Goal: Information Seeking & Learning: Compare options

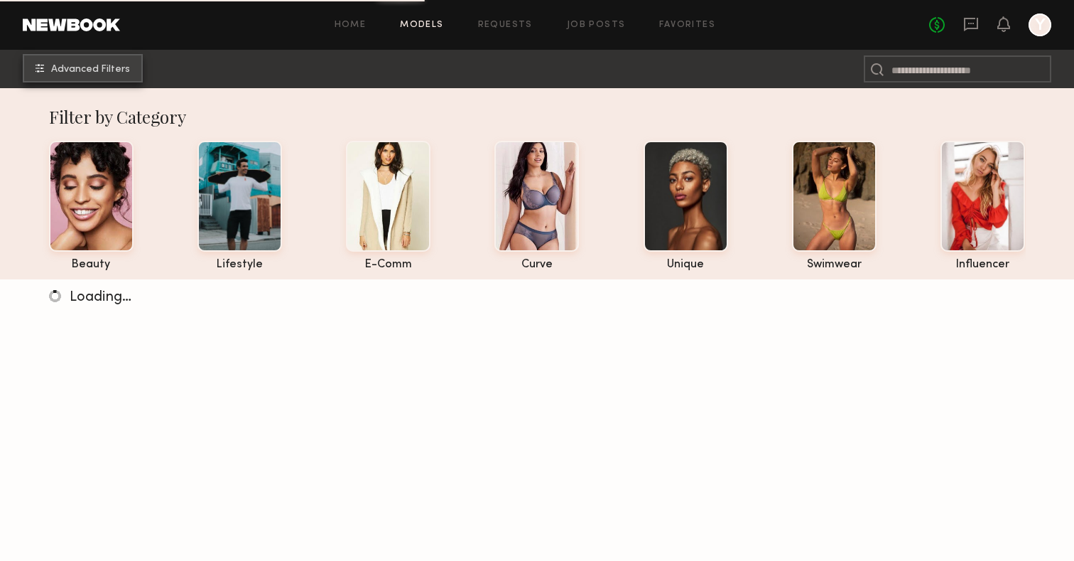
click at [114, 72] on span "Advanced Filters" at bounding box center [90, 70] width 79 height 10
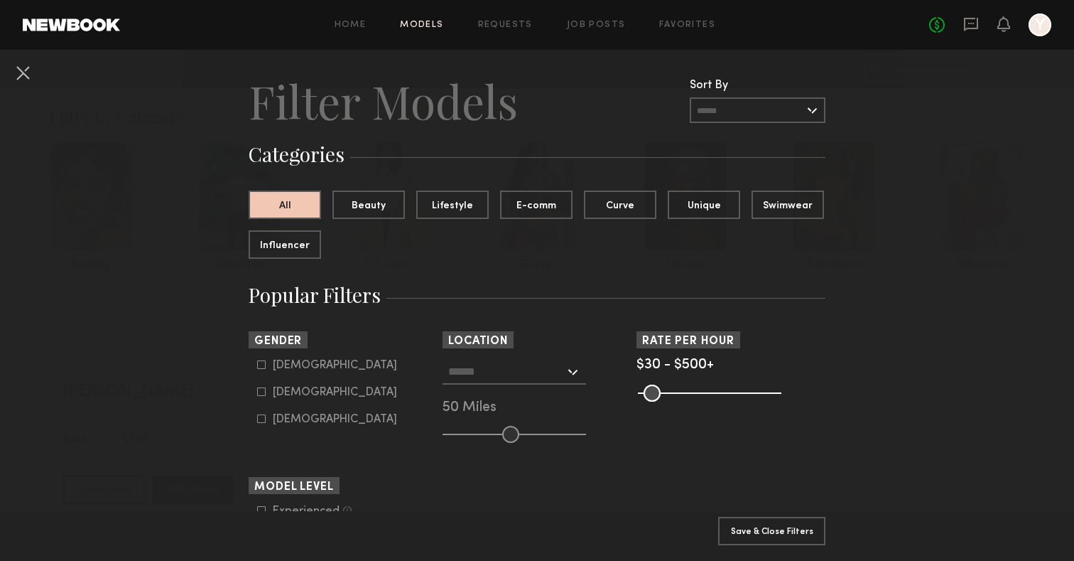
scroll to position [34, 0]
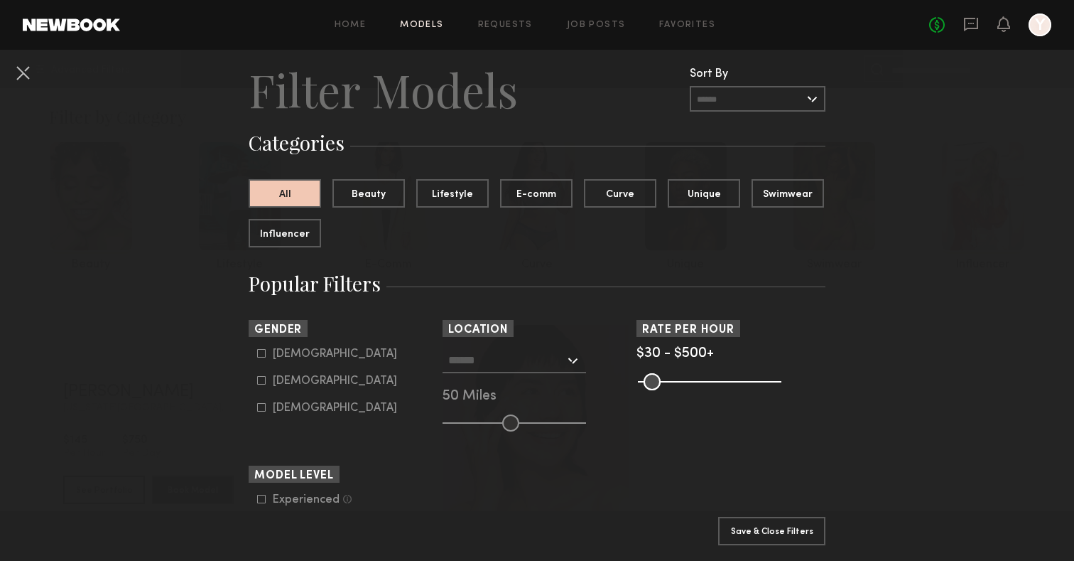
click at [288, 354] on div "[DEMOGRAPHIC_DATA]" at bounding box center [335, 354] width 124 height 9
type input "*"
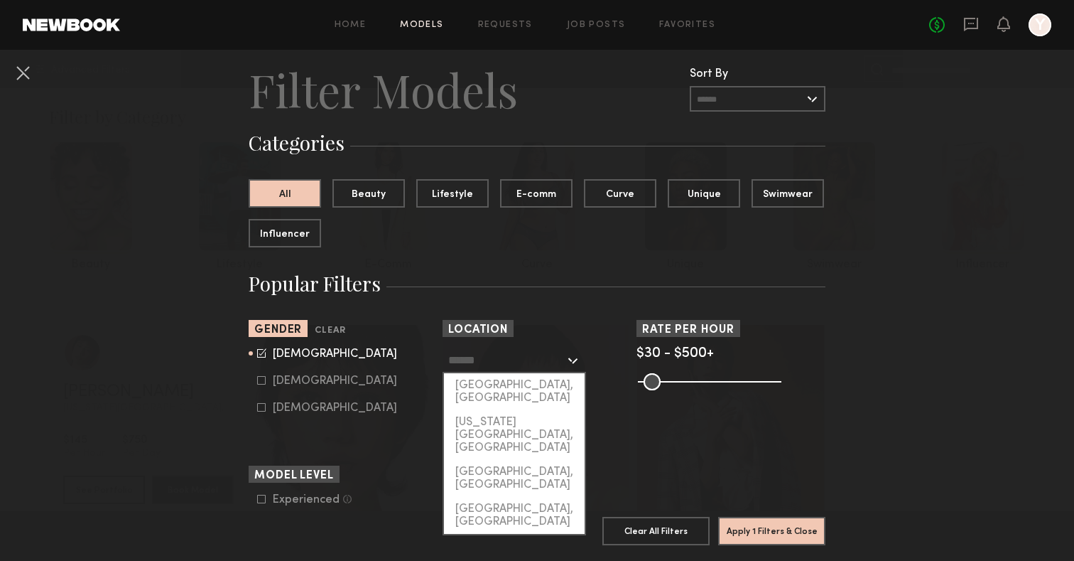
click at [506, 367] on input "text" at bounding box center [506, 359] width 117 height 24
click at [493, 410] on div "[US_STATE][GEOGRAPHIC_DATA], [GEOGRAPHIC_DATA]" at bounding box center [514, 435] width 141 height 50
type input "**********"
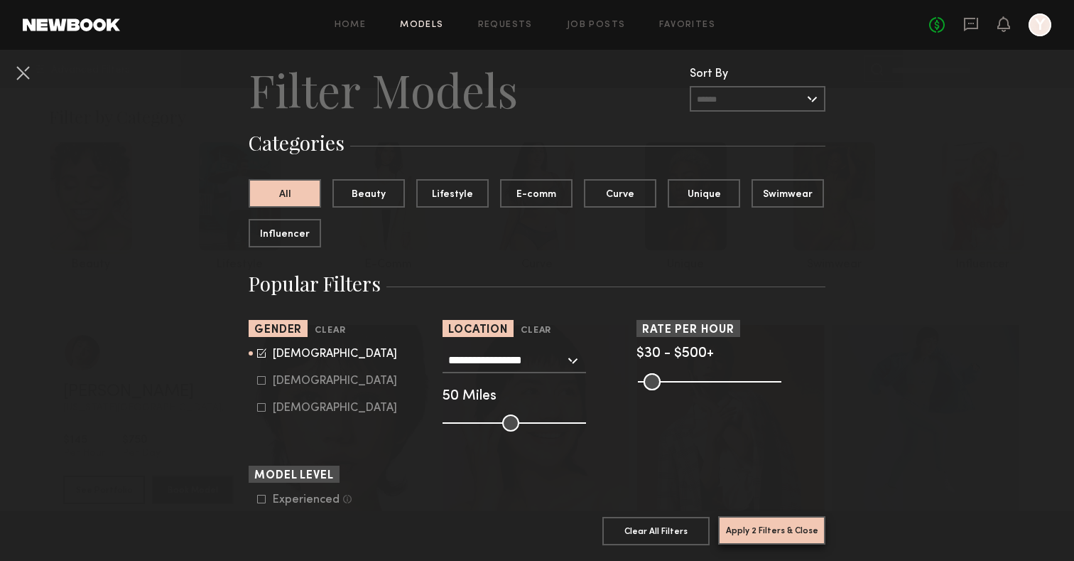
click at [767, 525] on button "Apply 2 Filters & Close" at bounding box center [771, 530] width 107 height 28
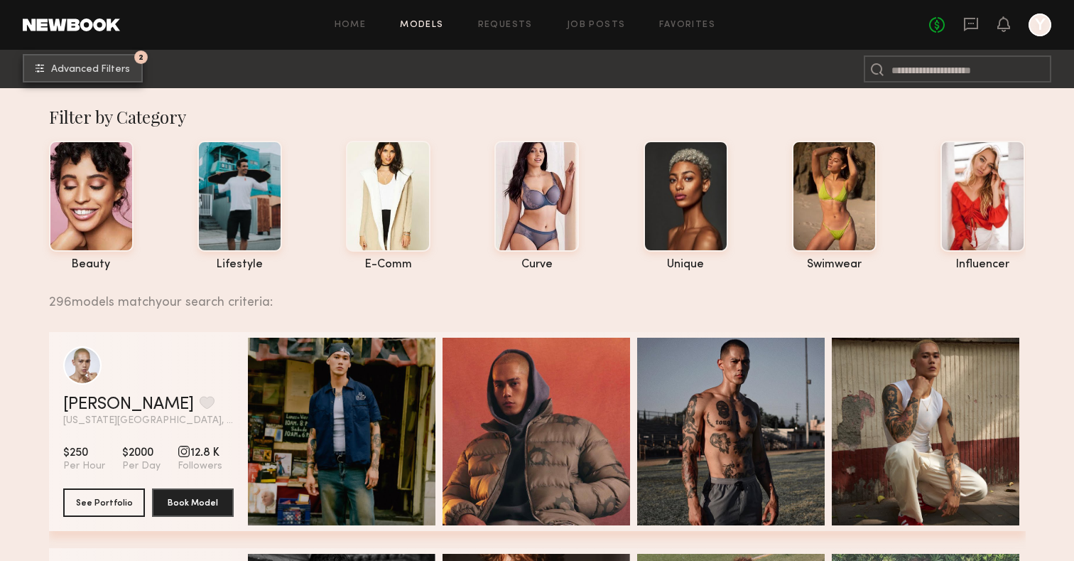
click at [97, 60] on button "2 Advanced Filters" at bounding box center [83, 68] width 120 height 28
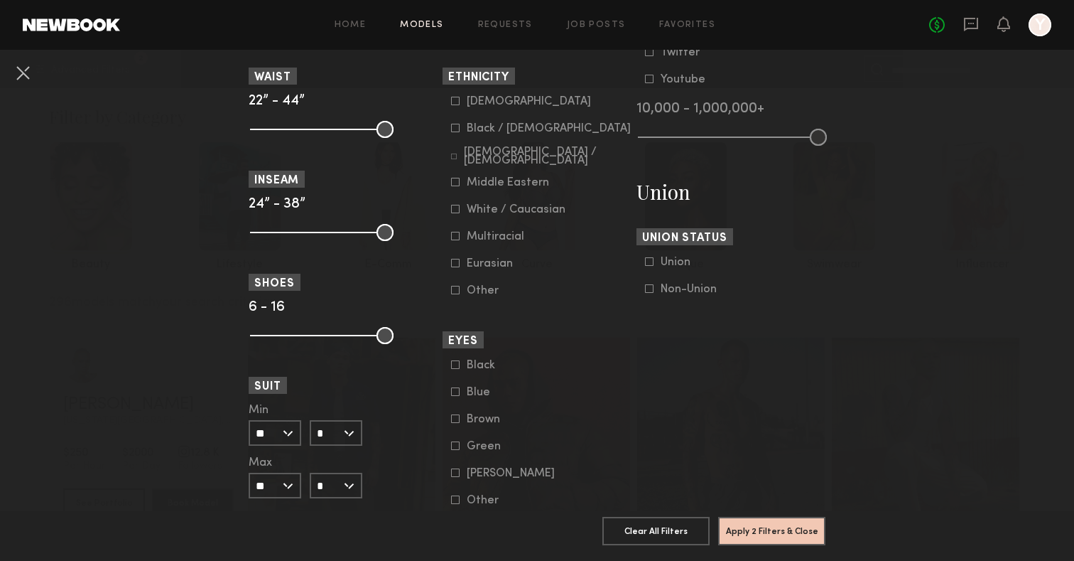
scroll to position [711, 0]
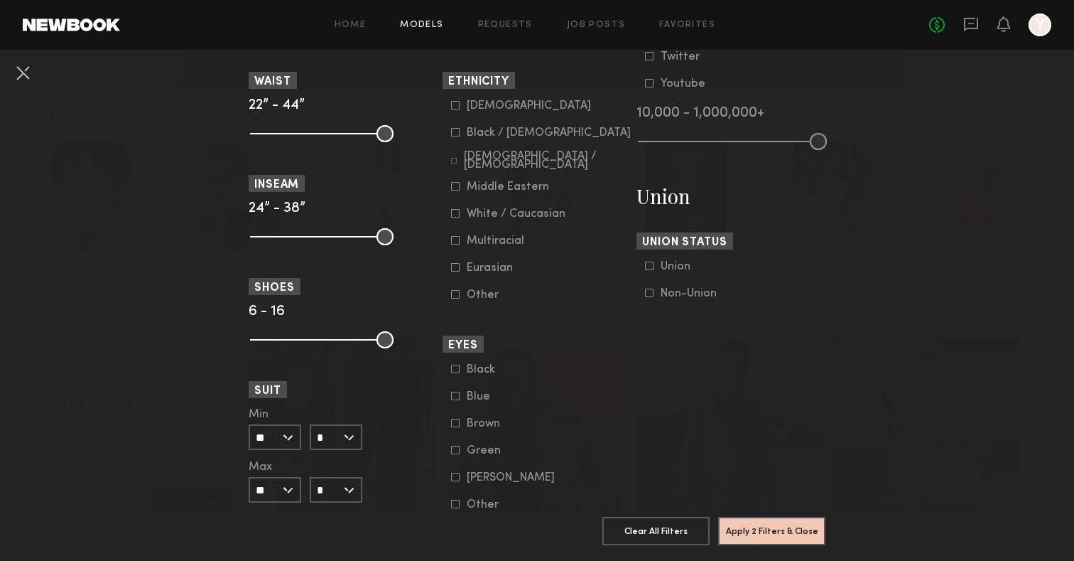
click at [483, 134] on div "Black / [DEMOGRAPHIC_DATA]" at bounding box center [549, 133] width 164 height 9
click at [782, 521] on button "Apply 3 Filters & Close" at bounding box center [771, 530] width 107 height 28
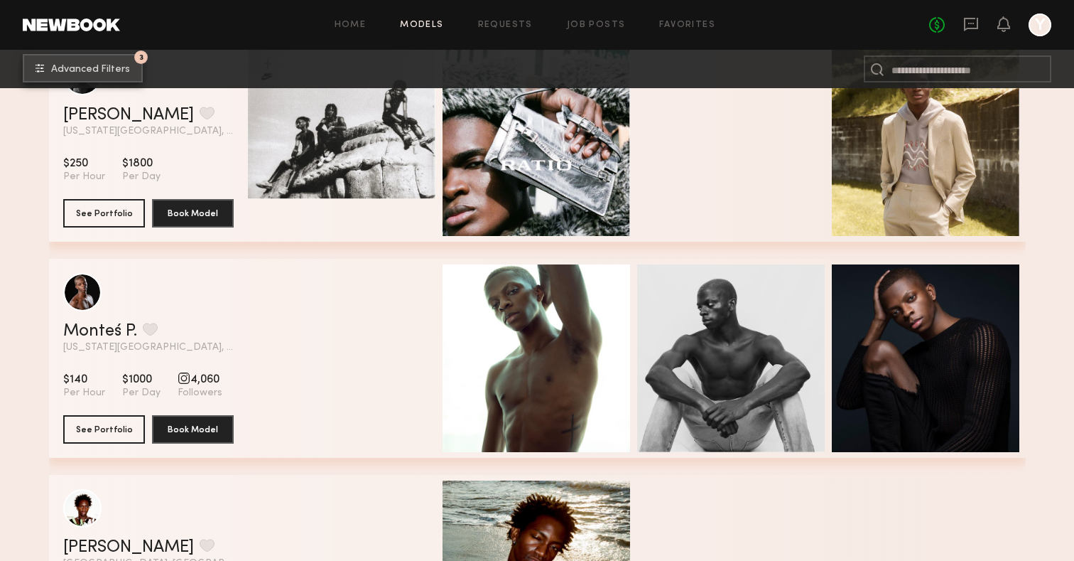
scroll to position [6275, 0]
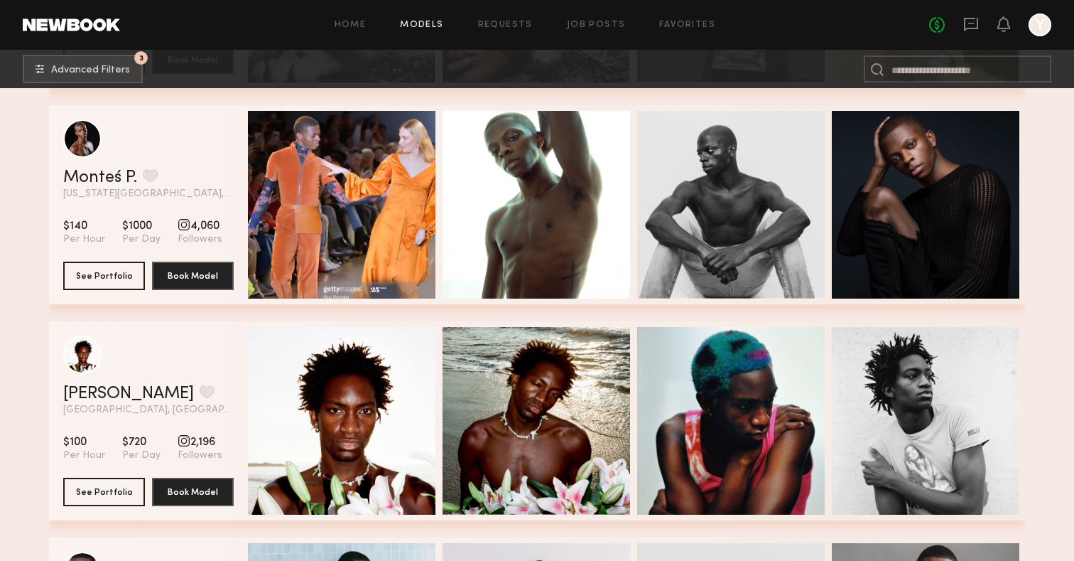
click at [625, 318] on div "Monteś P. Favorite [US_STATE][GEOGRAPHIC_DATA], [GEOGRAPHIC_DATA] View Portfoli…" at bounding box center [537, 213] width 977 height 216
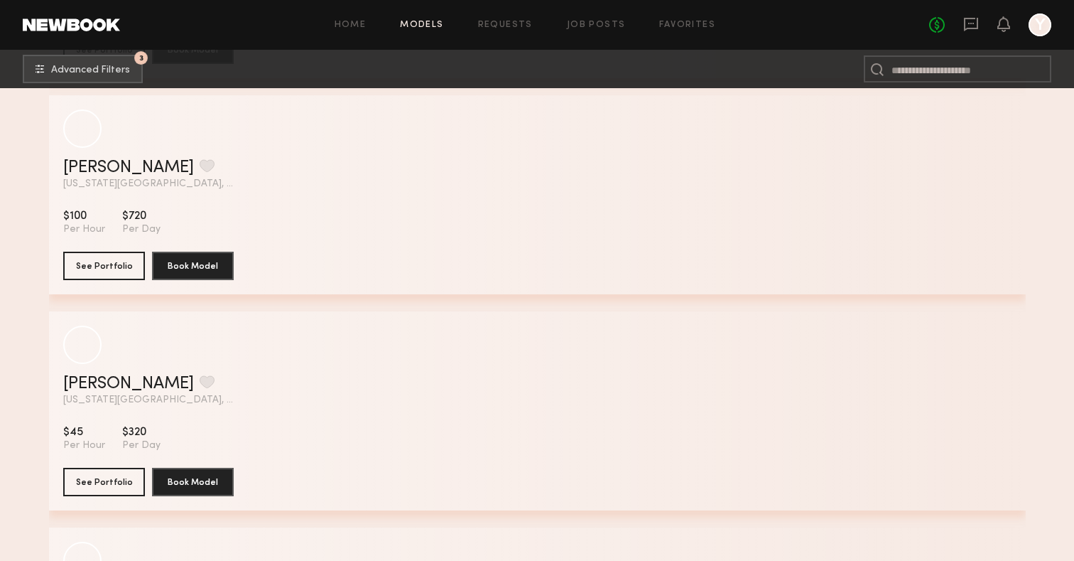
scroll to position [11676, 0]
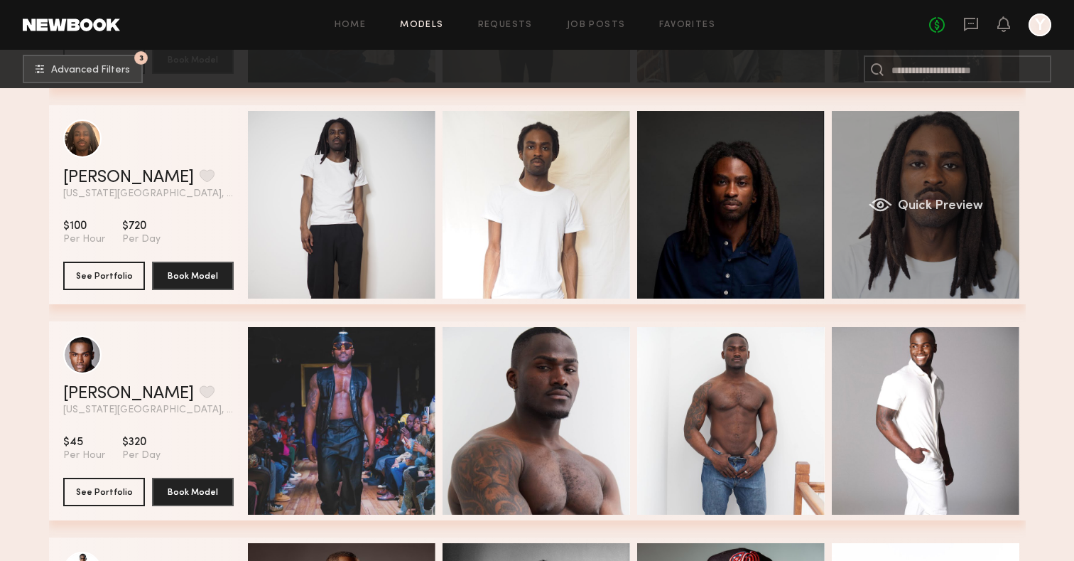
click at [967, 190] on div "Quick Preview" at bounding box center [926, 205] width 188 height 188
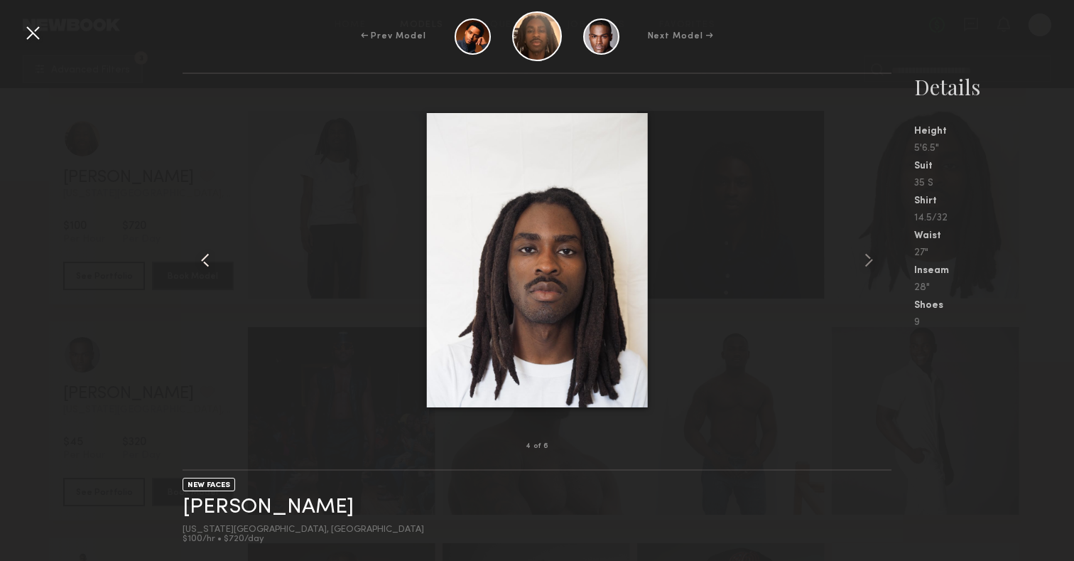
click at [202, 262] on common-icon at bounding box center [205, 260] width 23 height 23
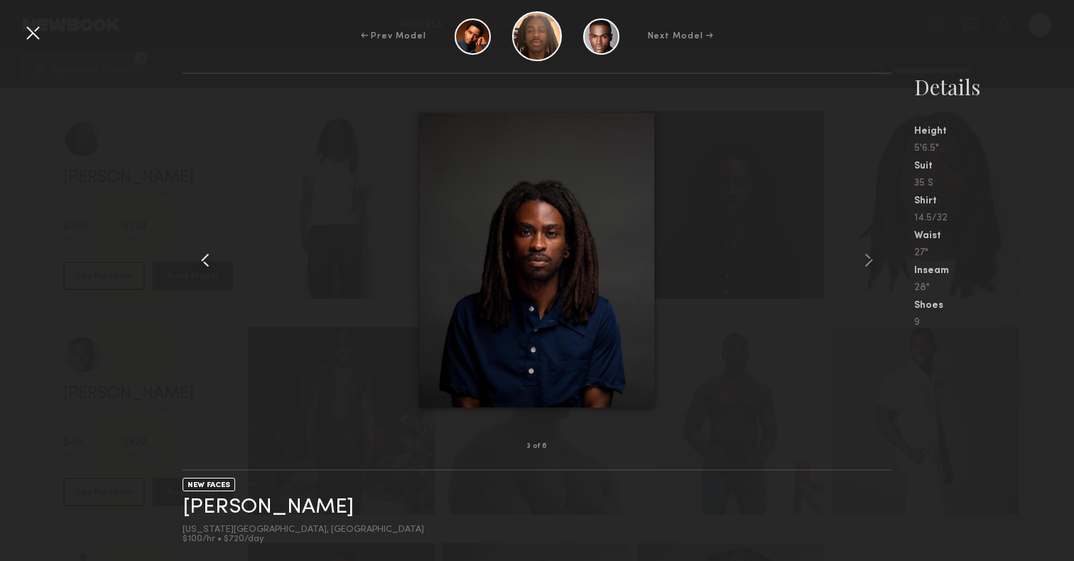
click at [202, 262] on common-icon at bounding box center [205, 260] width 23 height 23
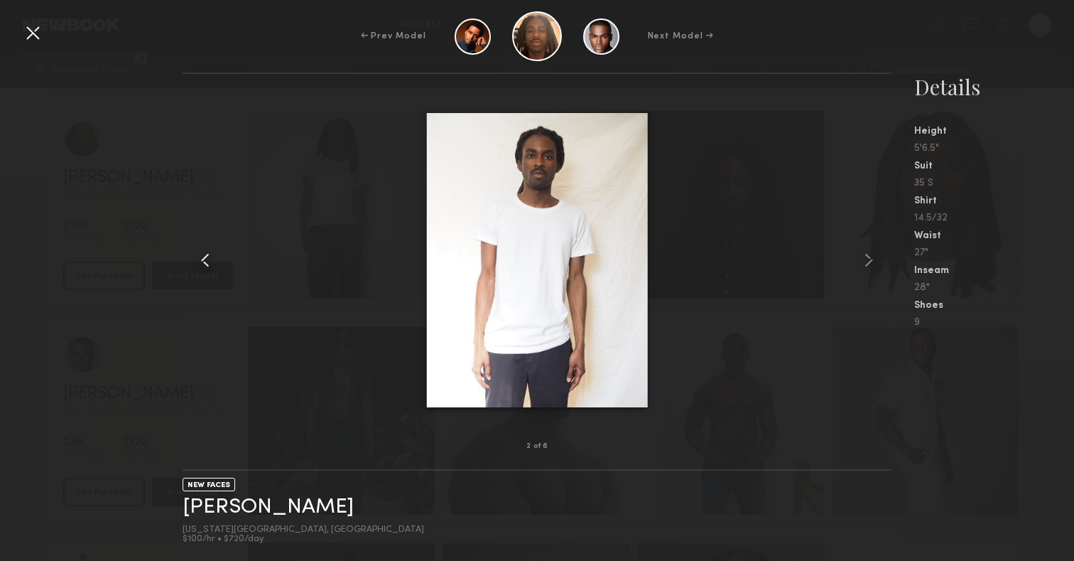
click at [202, 262] on common-icon at bounding box center [205, 260] width 23 height 23
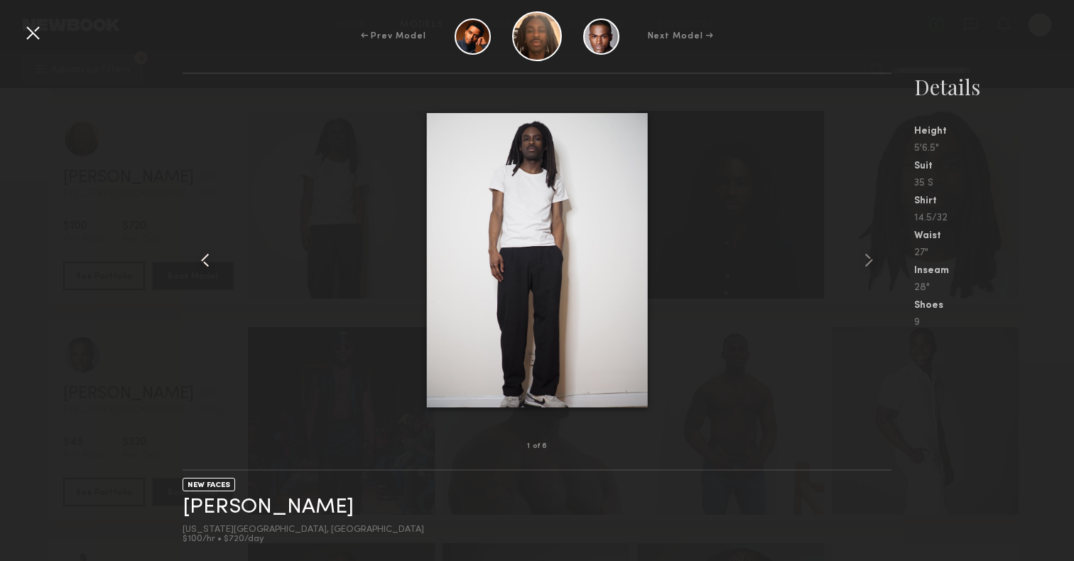
click at [202, 262] on common-icon at bounding box center [205, 260] width 23 height 23
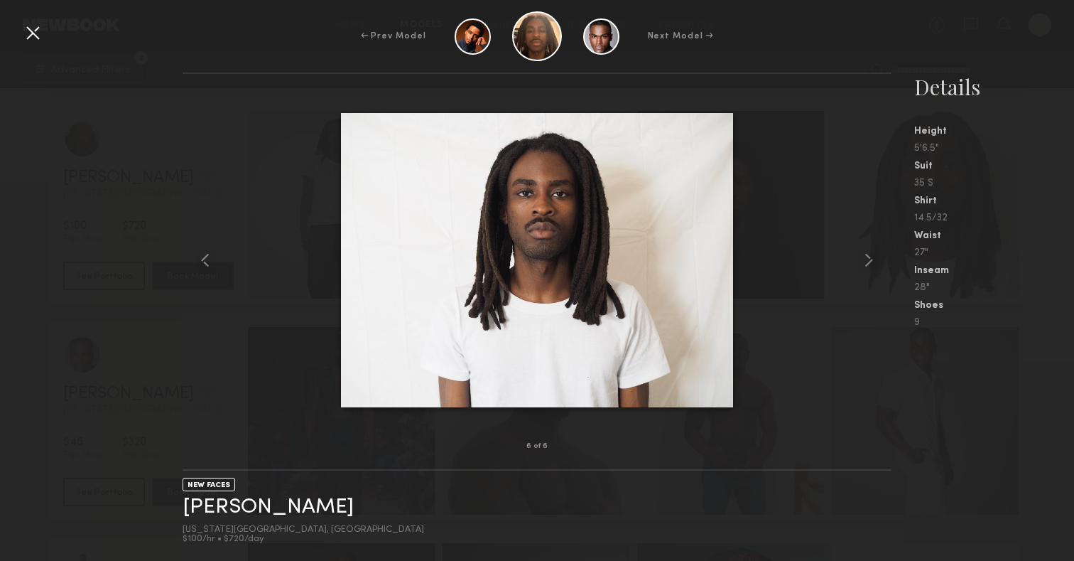
click at [28, 32] on div at bounding box center [32, 32] width 23 height 23
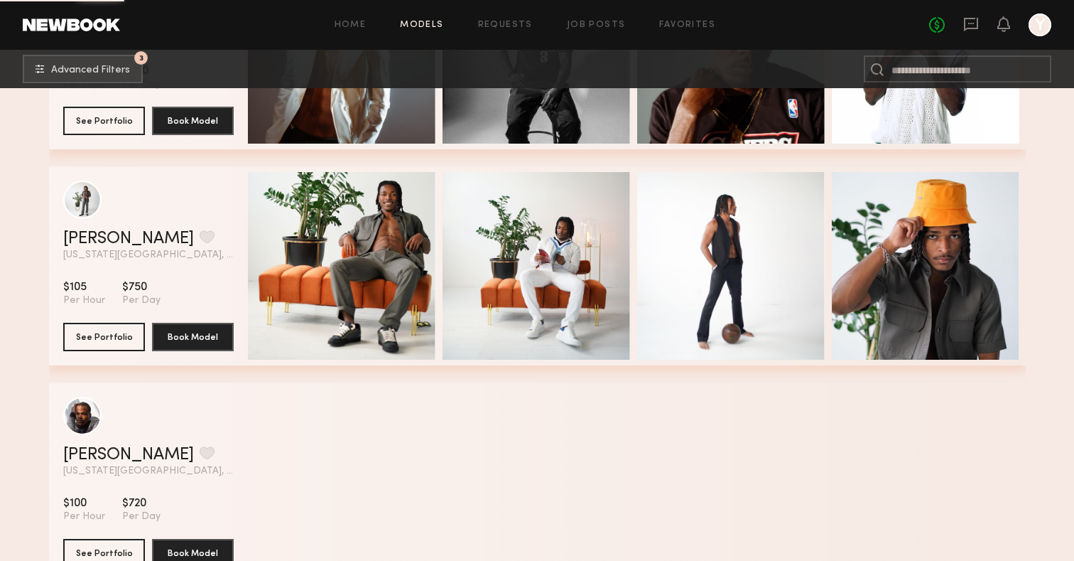
scroll to position [12278, 0]
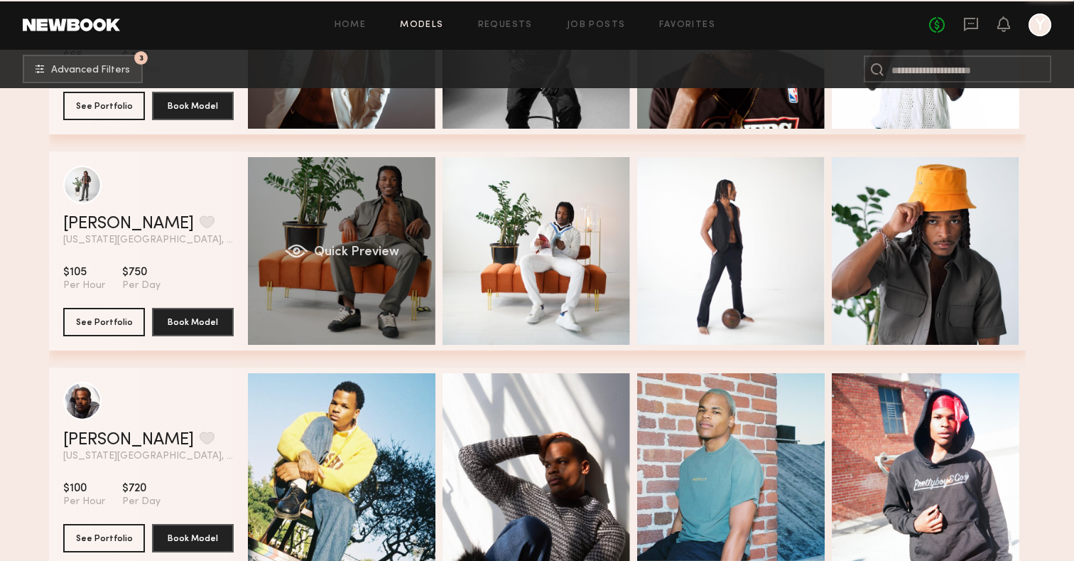
click at [353, 210] on div "Quick Preview" at bounding box center [342, 251] width 188 height 188
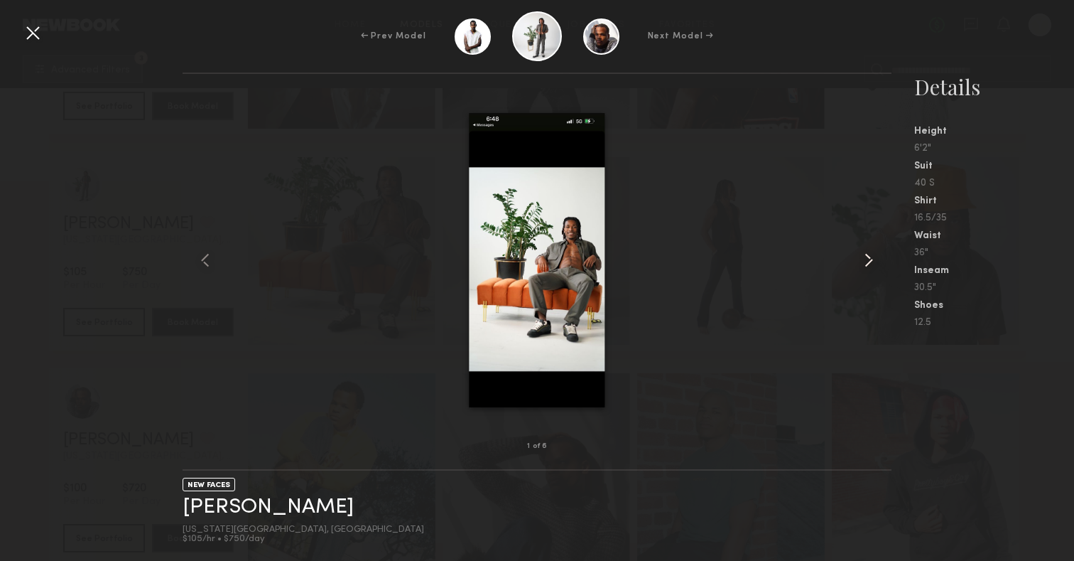
click at [868, 261] on common-icon at bounding box center [869, 260] width 23 height 23
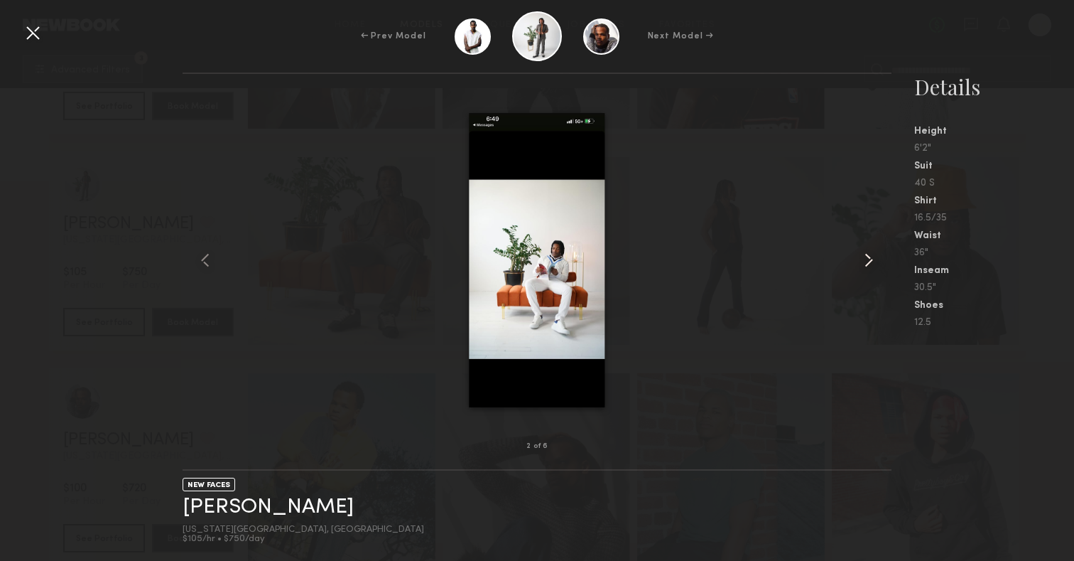
click at [868, 261] on common-icon at bounding box center [869, 260] width 23 height 23
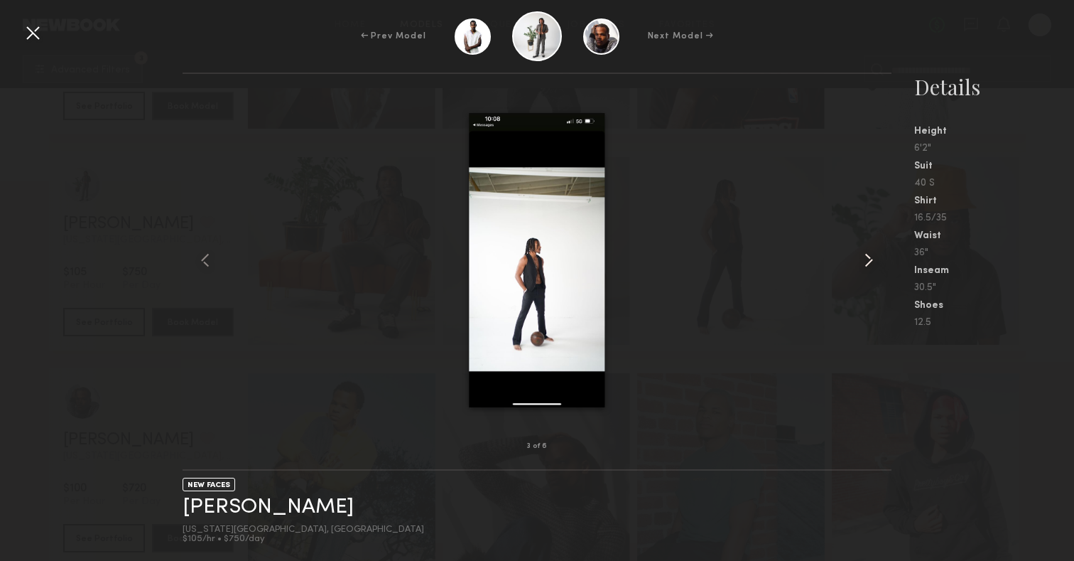
click at [868, 261] on common-icon at bounding box center [869, 260] width 23 height 23
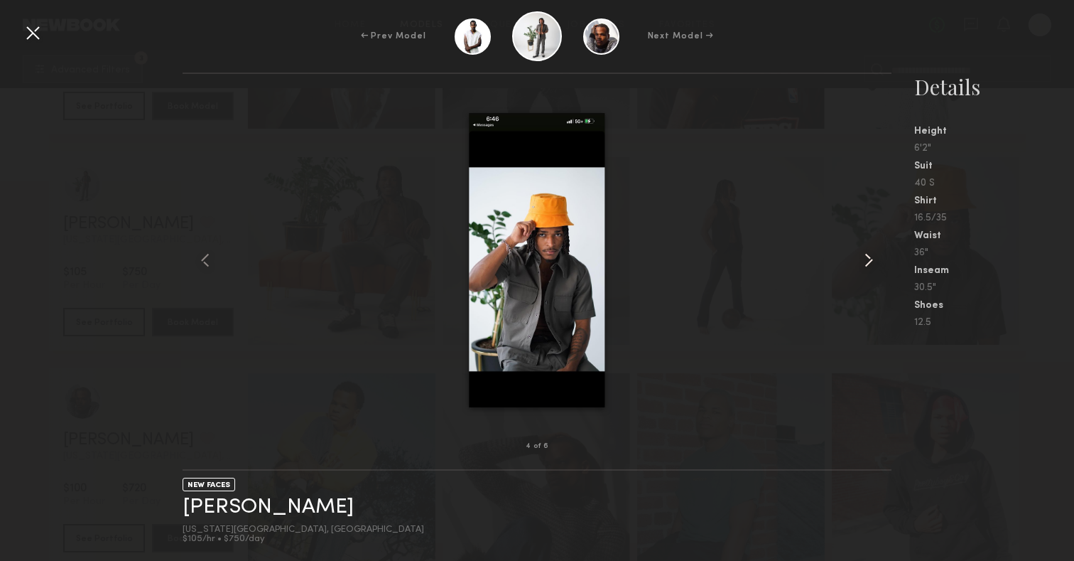
click at [868, 261] on common-icon at bounding box center [869, 260] width 23 height 23
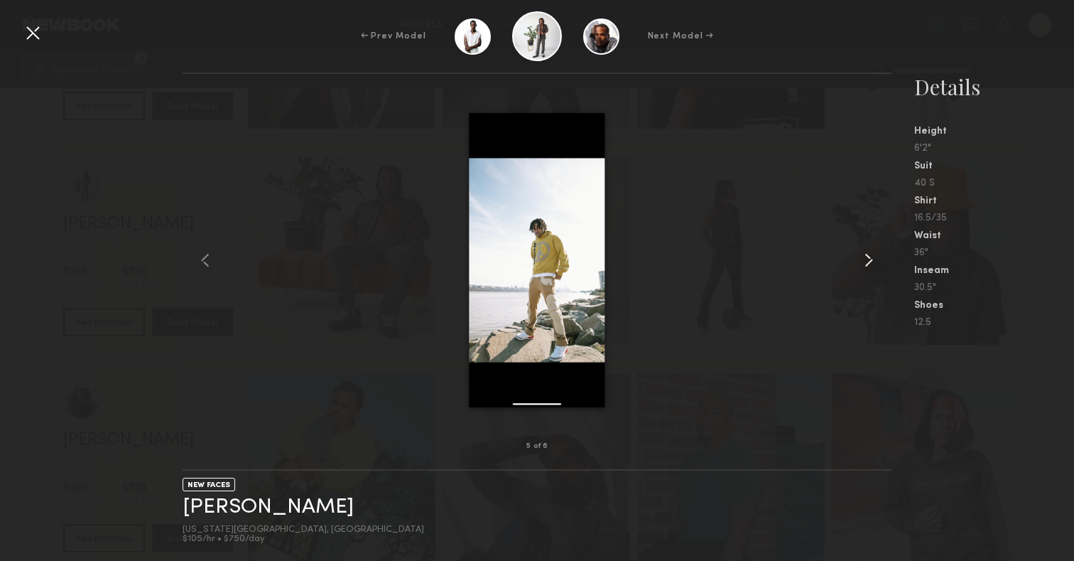
click at [868, 261] on common-icon at bounding box center [869, 260] width 23 height 23
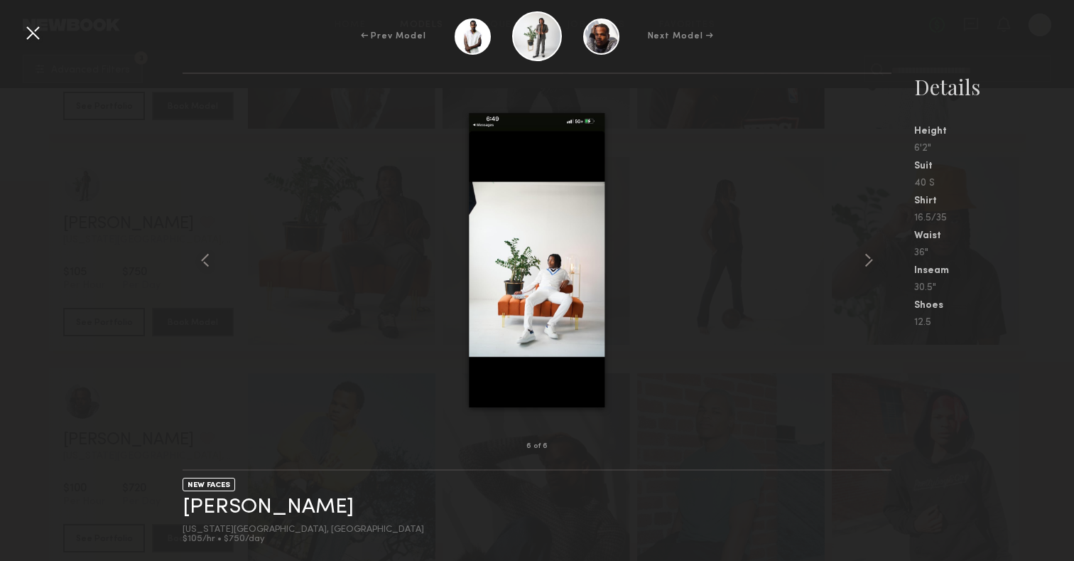
click at [31, 34] on div at bounding box center [32, 32] width 23 height 23
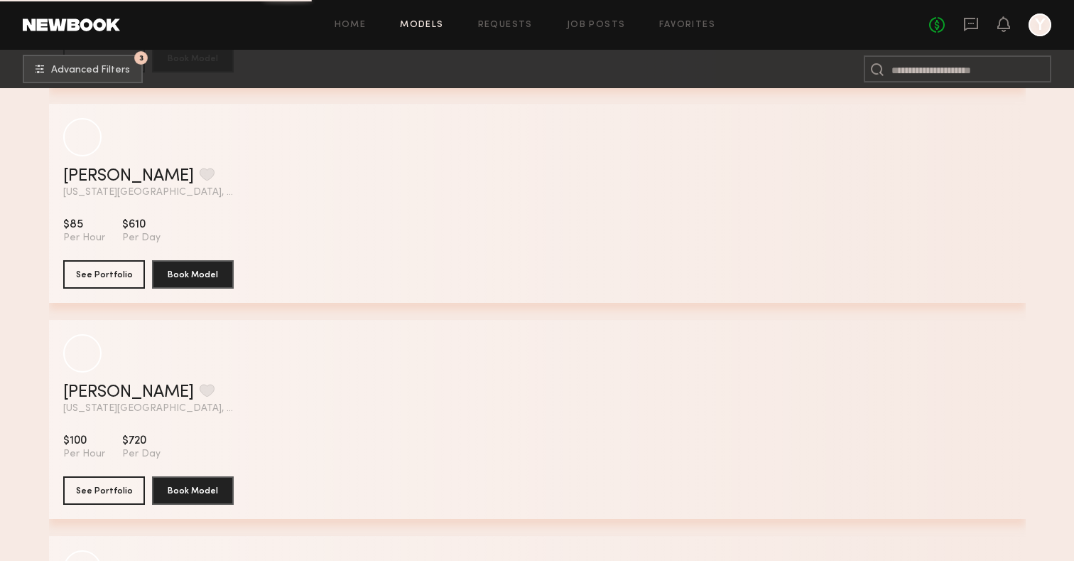
scroll to position [17316, 0]
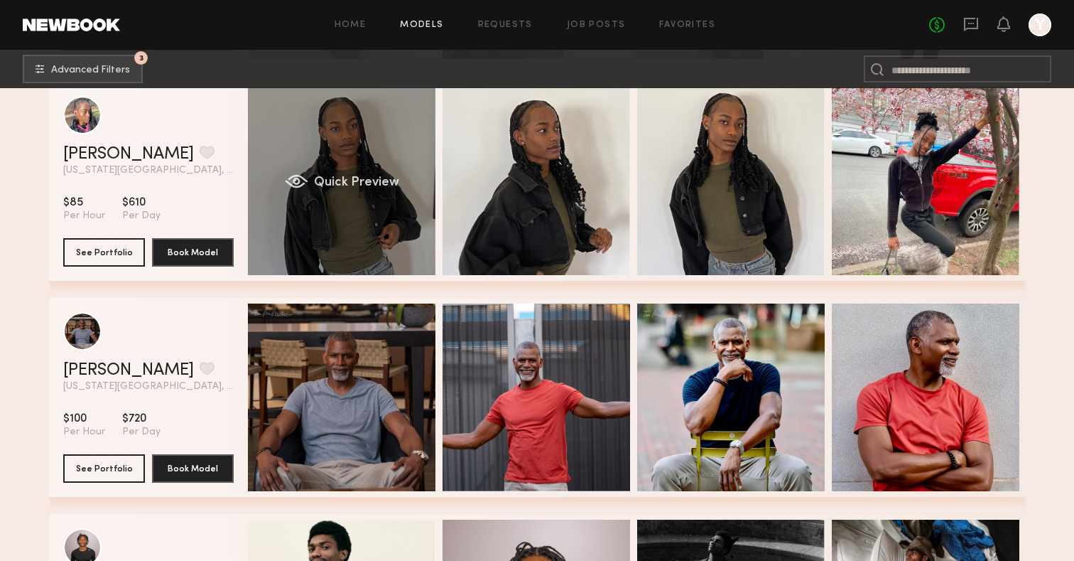
click at [404, 112] on div "Quick Preview" at bounding box center [342, 181] width 188 height 188
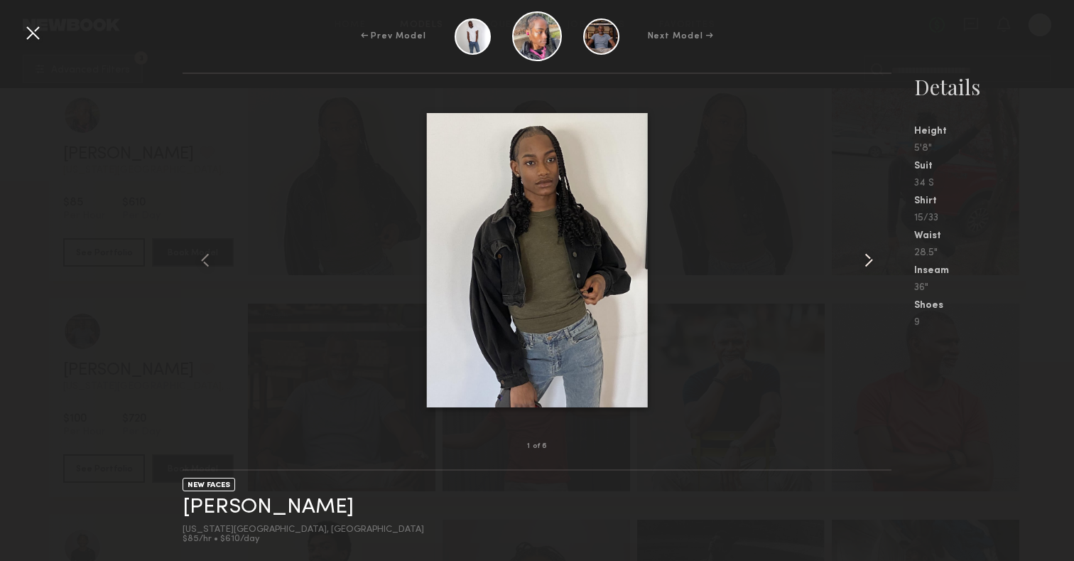
click at [863, 263] on common-icon at bounding box center [869, 260] width 23 height 23
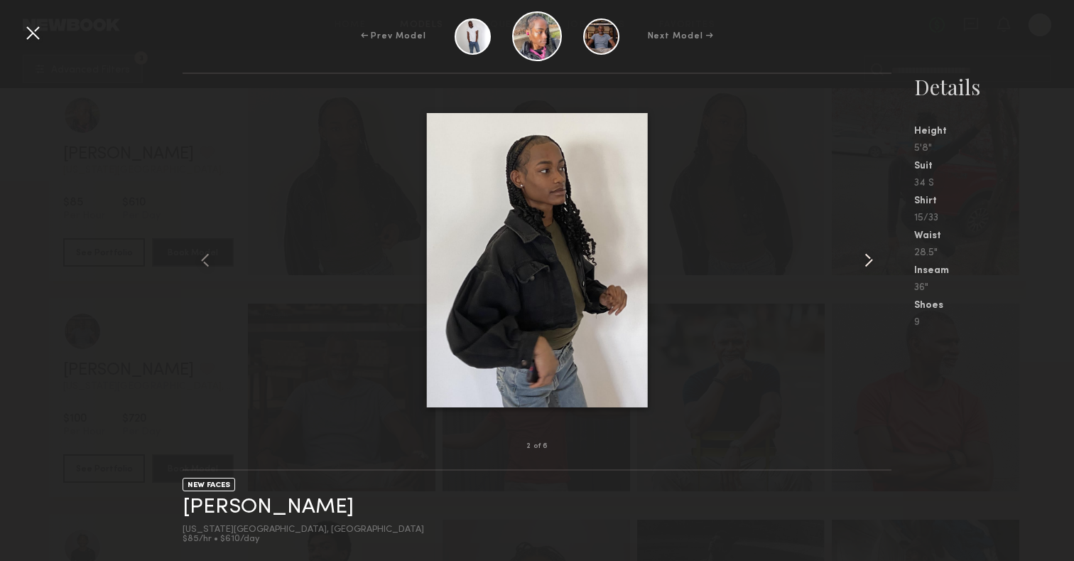
click at [863, 263] on common-icon at bounding box center [869, 260] width 23 height 23
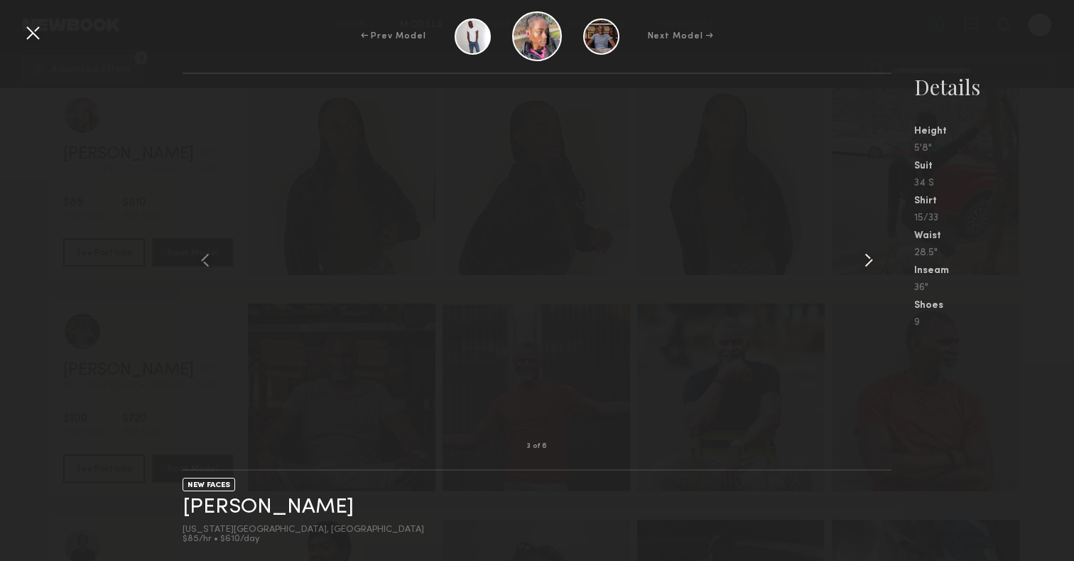
click at [863, 263] on common-icon at bounding box center [869, 260] width 23 height 23
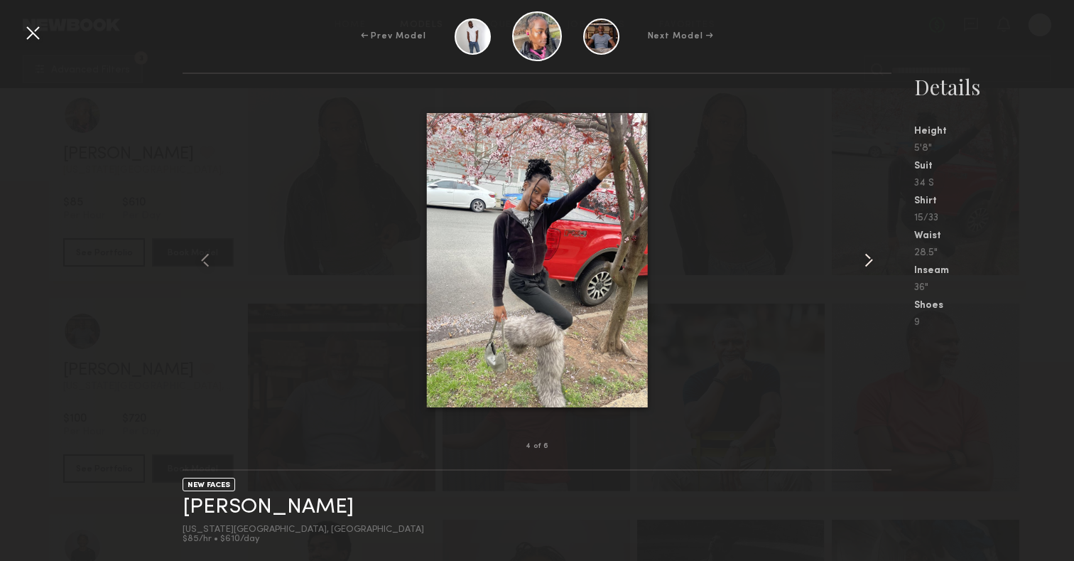
click at [888, 249] on div at bounding box center [877, 260] width 28 height 327
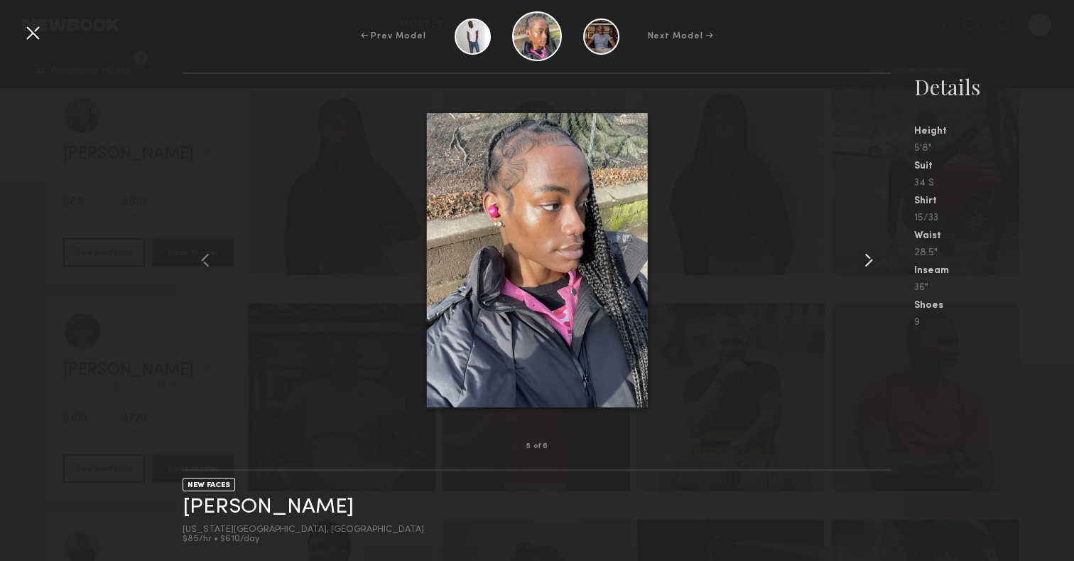
click at [888, 249] on div at bounding box center [877, 260] width 28 height 327
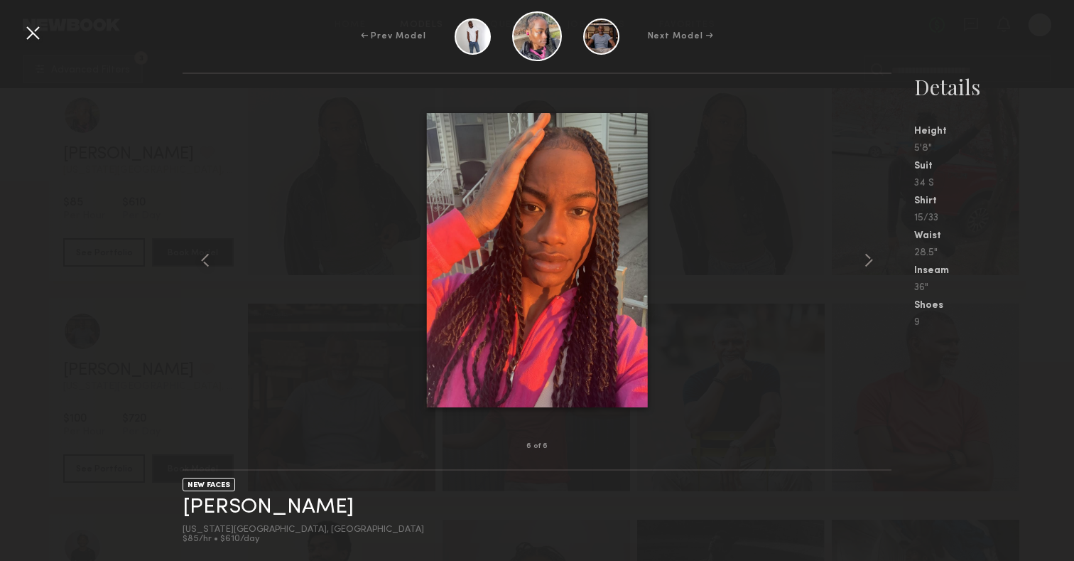
click at [39, 36] on div at bounding box center [32, 32] width 23 height 23
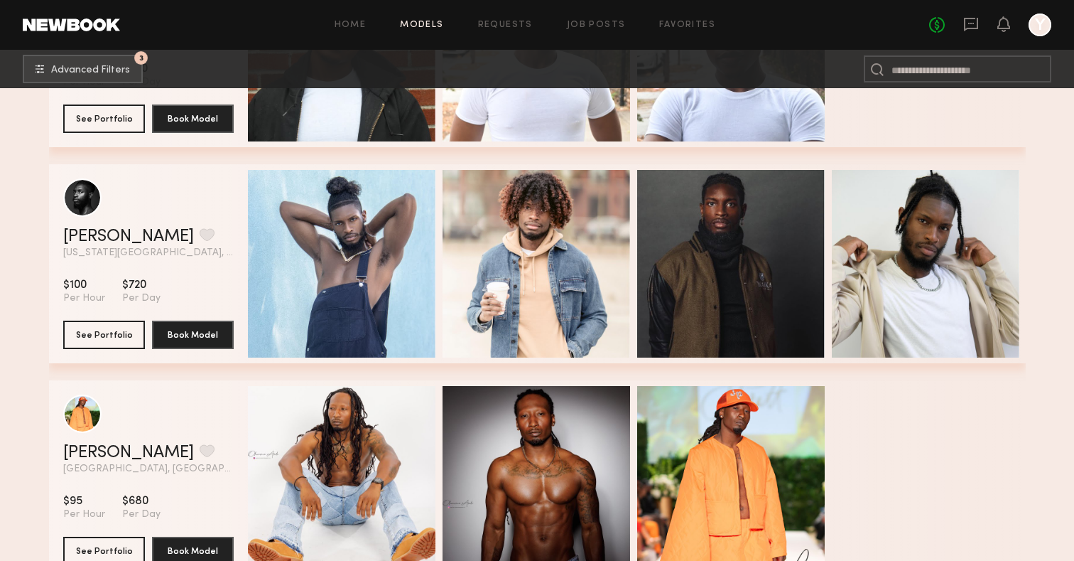
scroll to position [21121, 0]
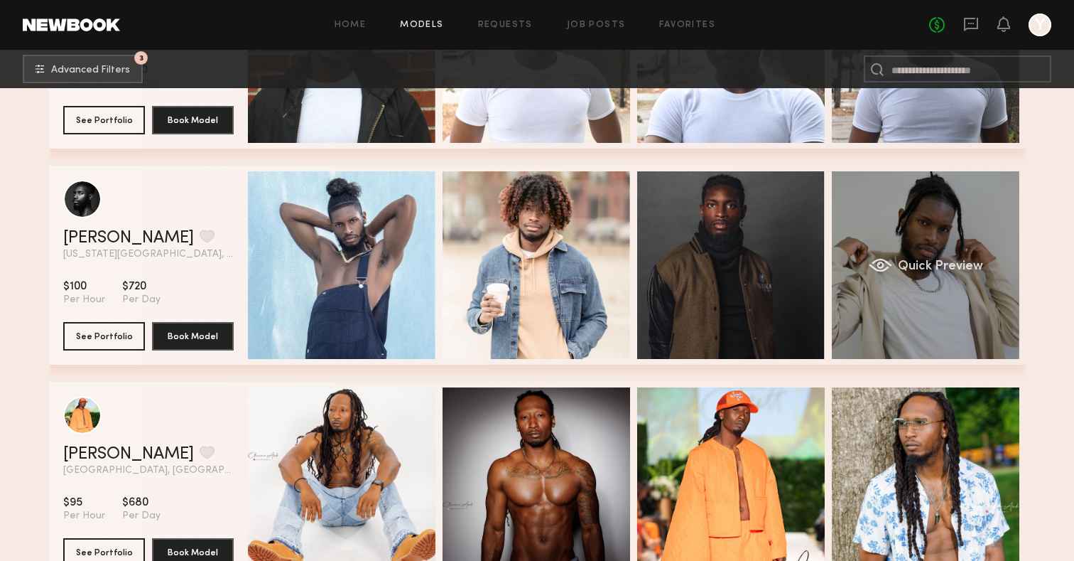
click at [898, 226] on div "Quick Preview" at bounding box center [926, 265] width 188 height 188
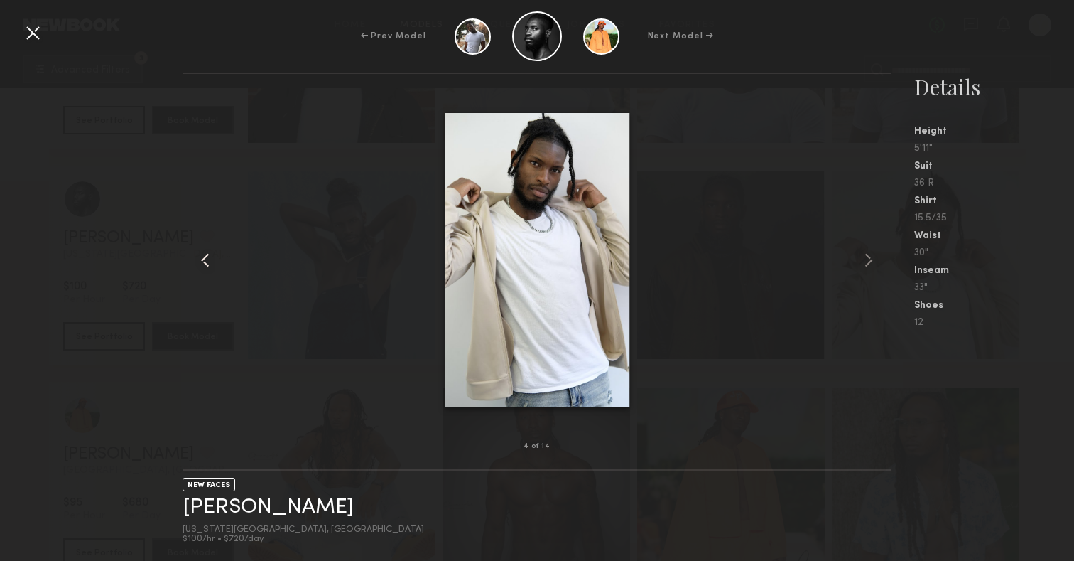
click at [208, 267] on common-icon at bounding box center [205, 260] width 23 height 23
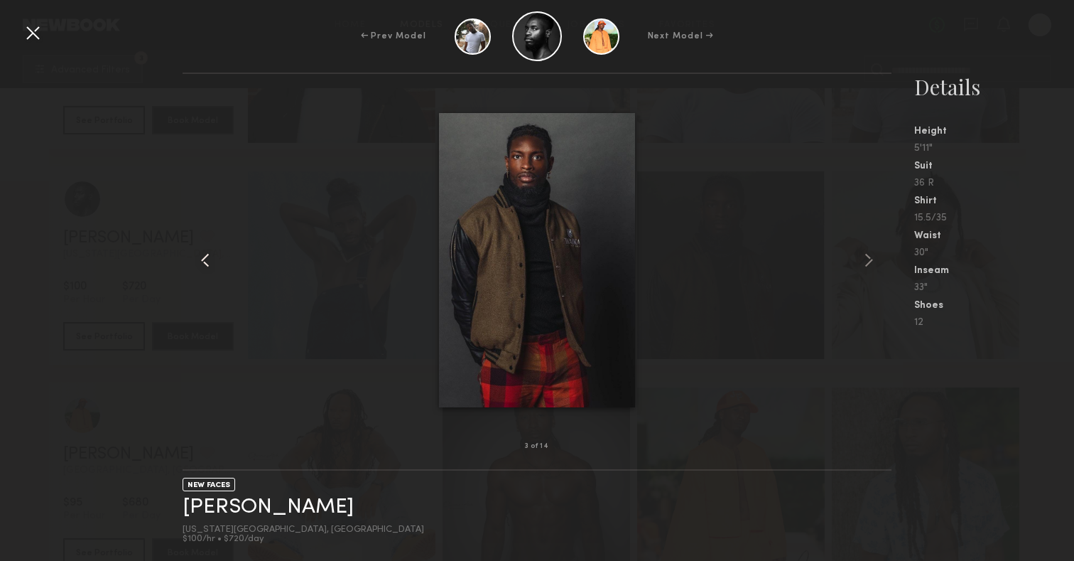
click at [208, 267] on common-icon at bounding box center [205, 260] width 23 height 23
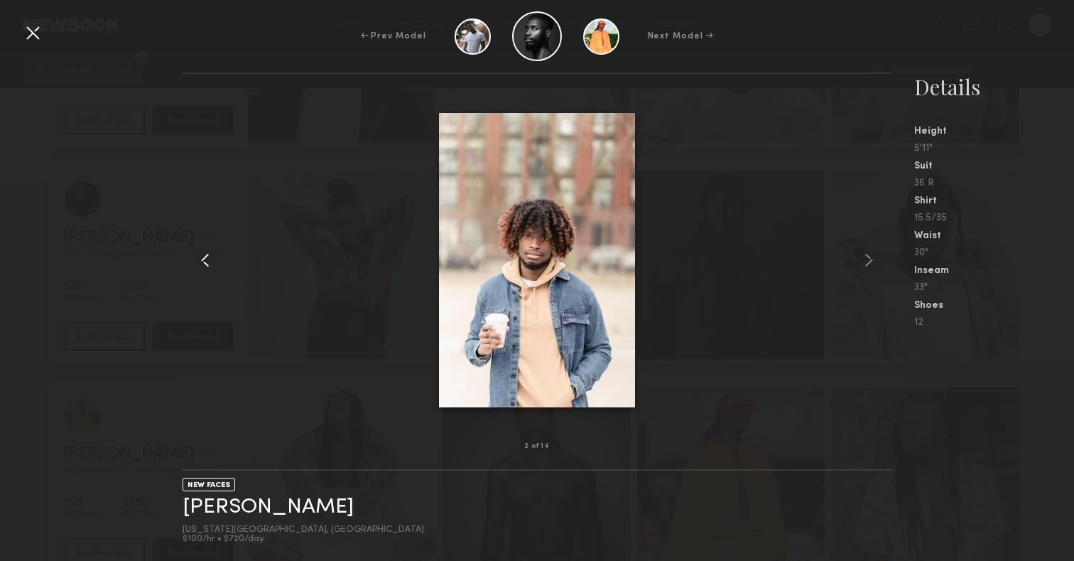
click at [208, 267] on common-icon at bounding box center [205, 260] width 23 height 23
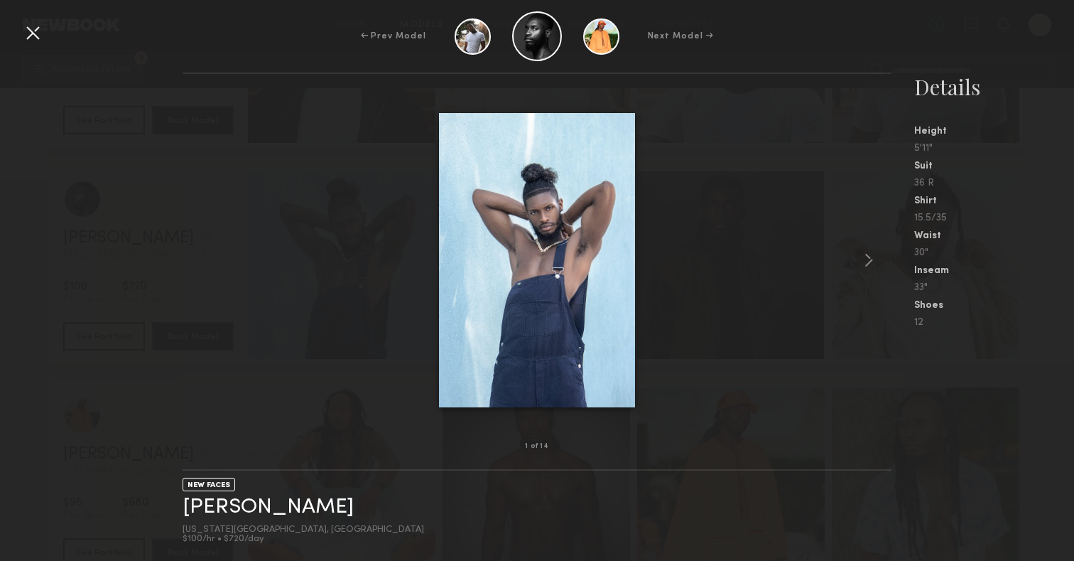
click at [208, 267] on div at bounding box center [537, 260] width 709 height 327
click at [878, 272] on div at bounding box center [877, 260] width 28 height 327
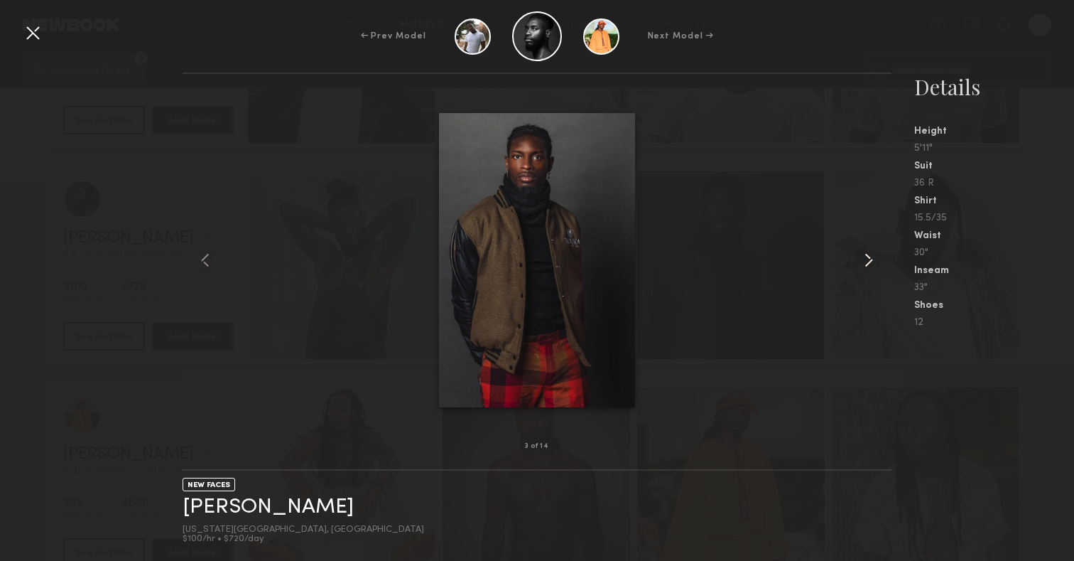
click at [878, 272] on div at bounding box center [877, 260] width 28 height 327
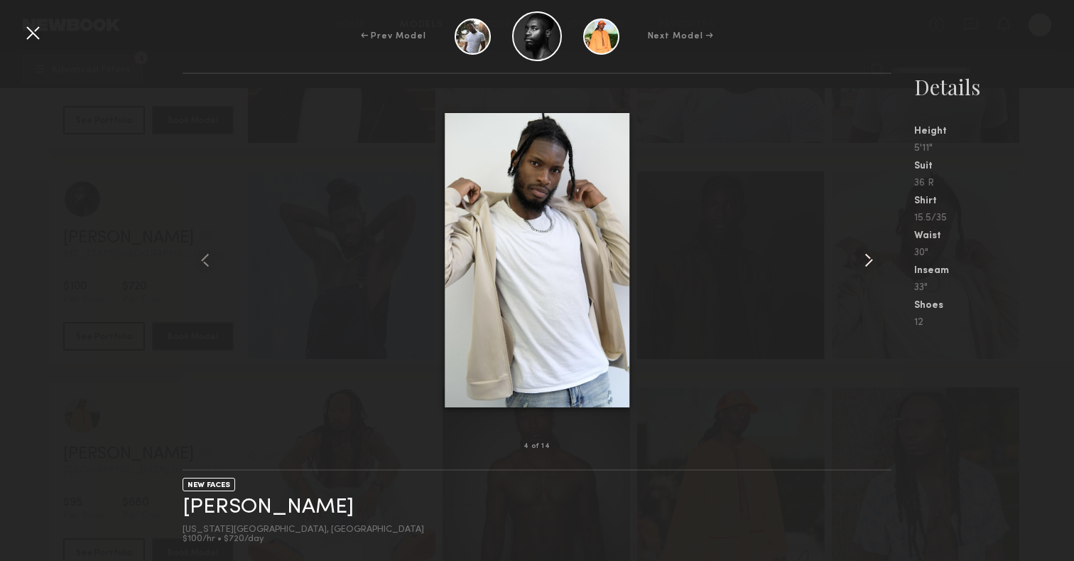
click at [878, 272] on div at bounding box center [877, 260] width 28 height 327
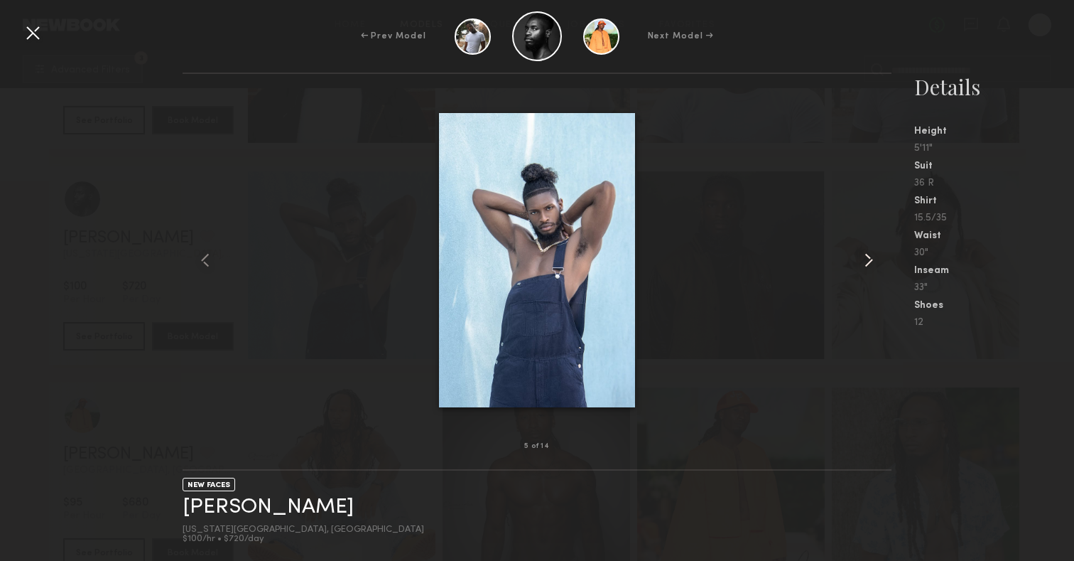
click at [878, 272] on div at bounding box center [877, 260] width 28 height 327
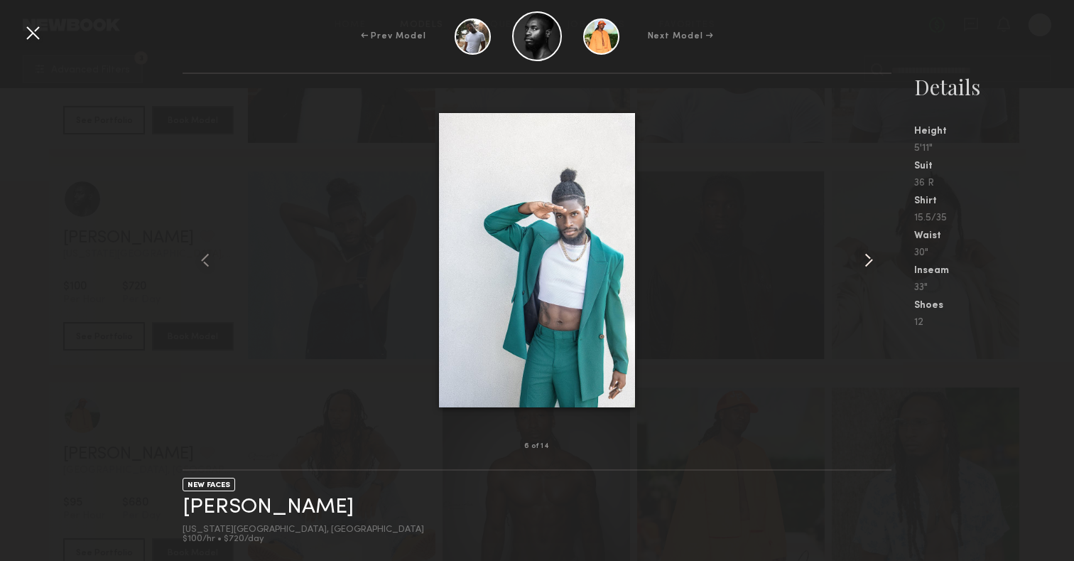
click at [878, 272] on div at bounding box center [877, 260] width 28 height 327
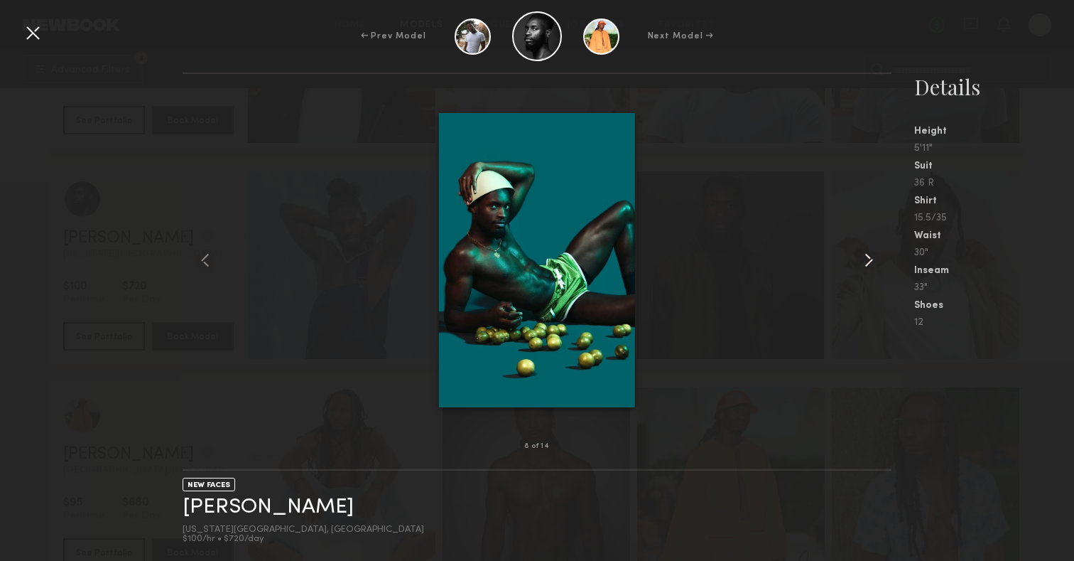
click at [878, 272] on div at bounding box center [877, 260] width 28 height 327
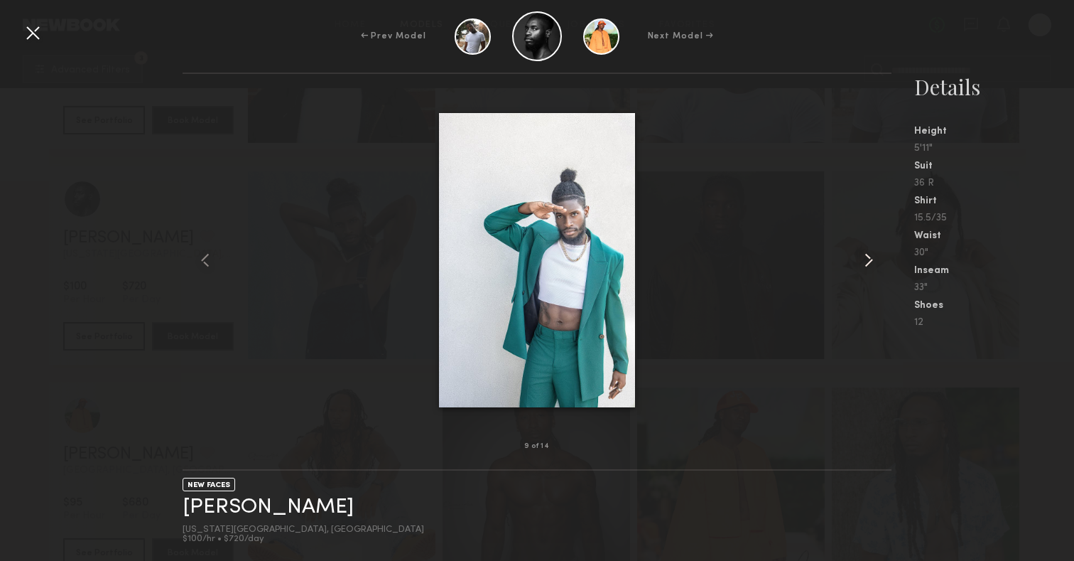
click at [878, 272] on div at bounding box center [877, 260] width 28 height 327
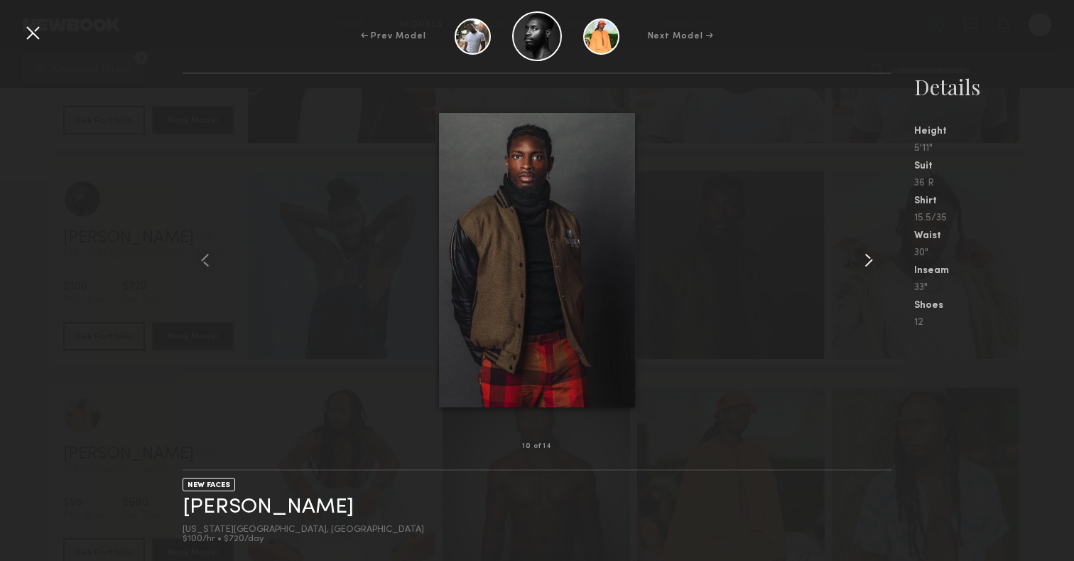
click at [878, 272] on div at bounding box center [877, 260] width 28 height 327
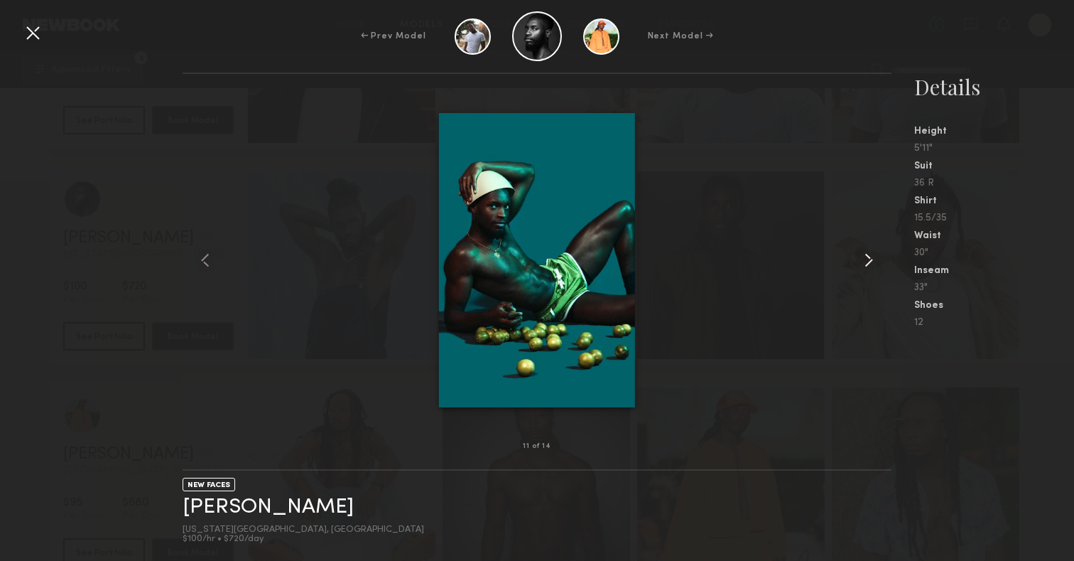
click at [878, 272] on div at bounding box center [877, 260] width 28 height 327
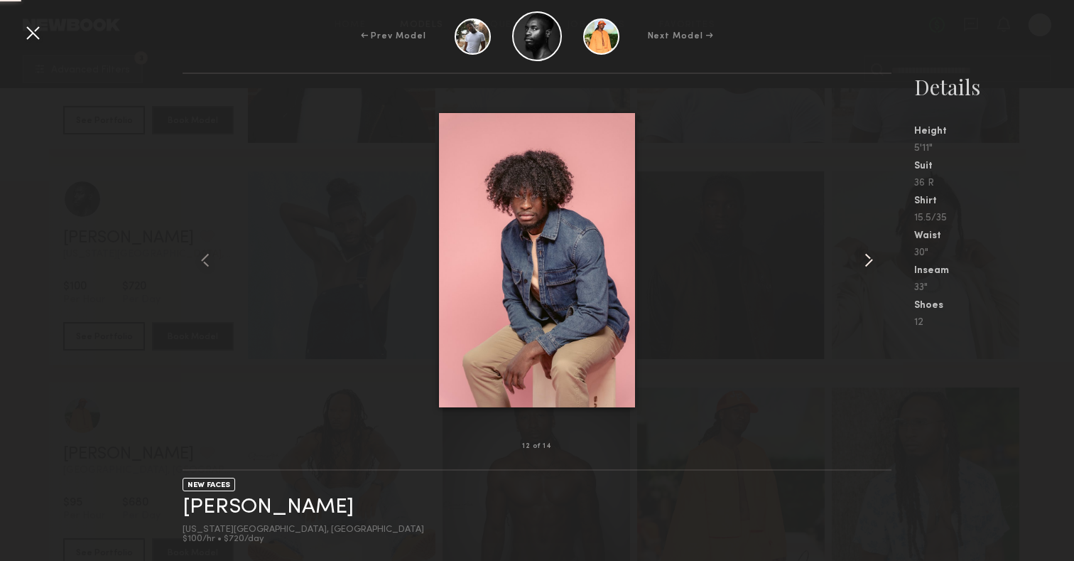
click at [878, 272] on div at bounding box center [877, 260] width 28 height 327
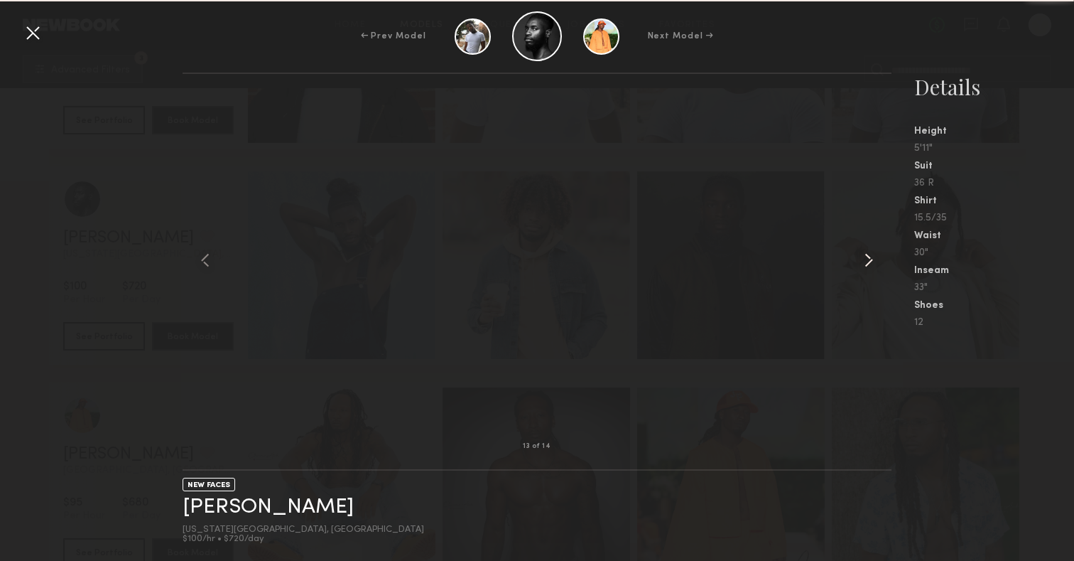
click at [878, 272] on div at bounding box center [877, 260] width 28 height 327
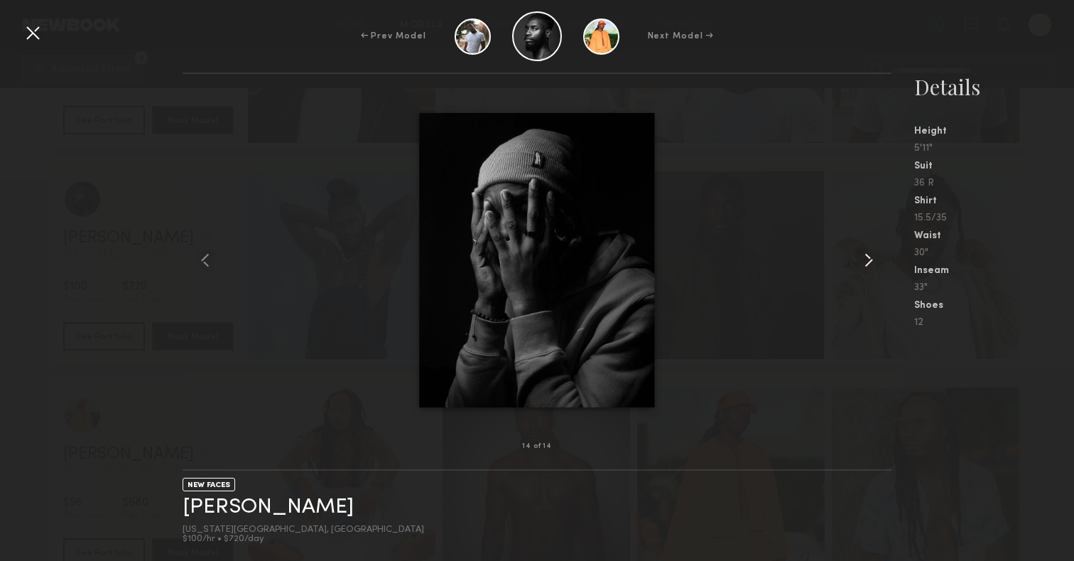
click at [878, 272] on div at bounding box center [877, 260] width 28 height 327
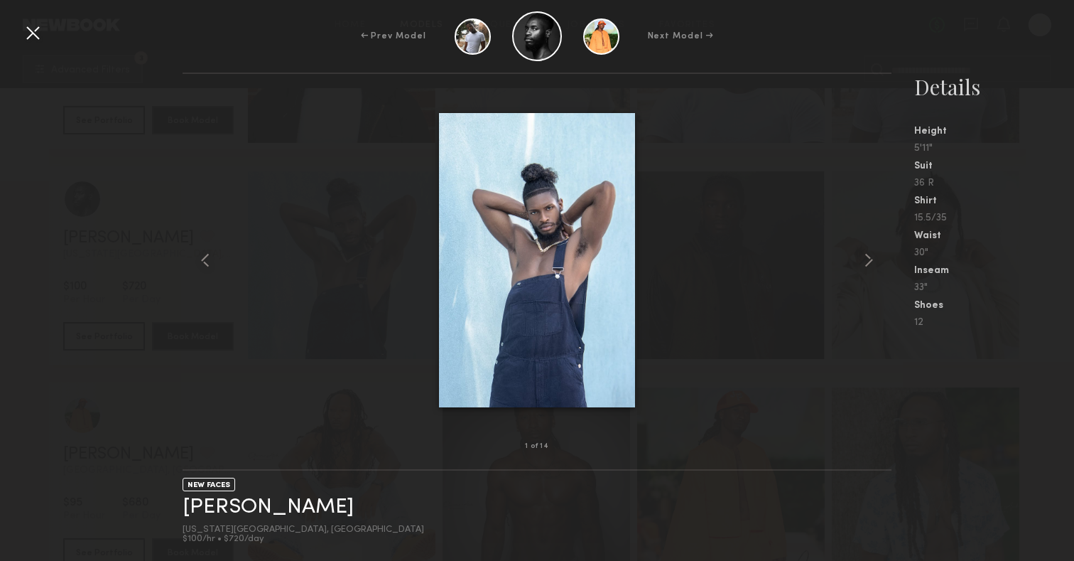
click at [34, 34] on div at bounding box center [32, 32] width 23 height 23
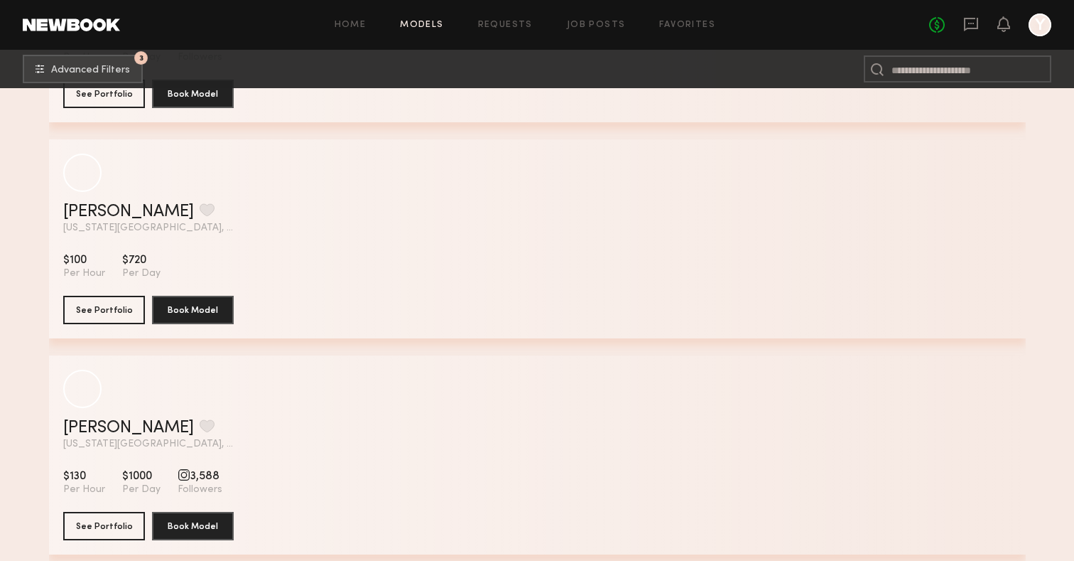
scroll to position [2351, 0]
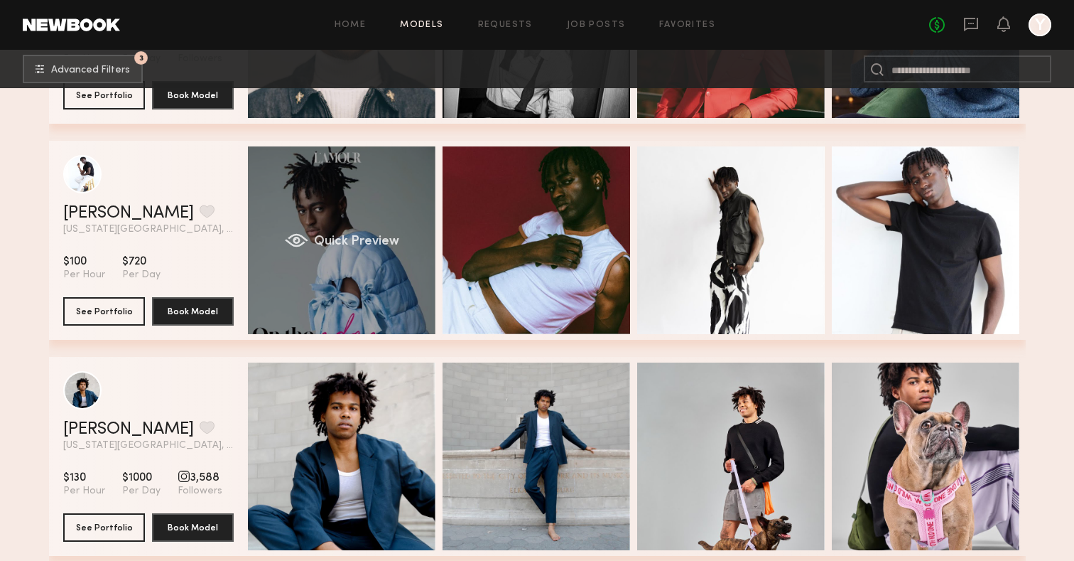
click at [340, 224] on div "Quick Preview" at bounding box center [342, 240] width 188 height 188
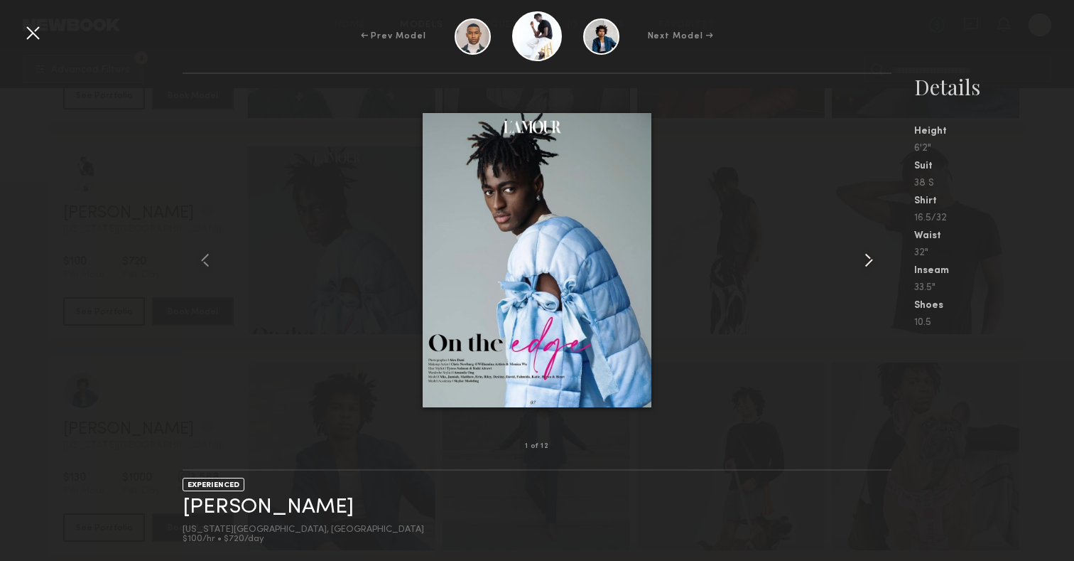
click at [863, 249] on common-icon at bounding box center [869, 260] width 23 height 23
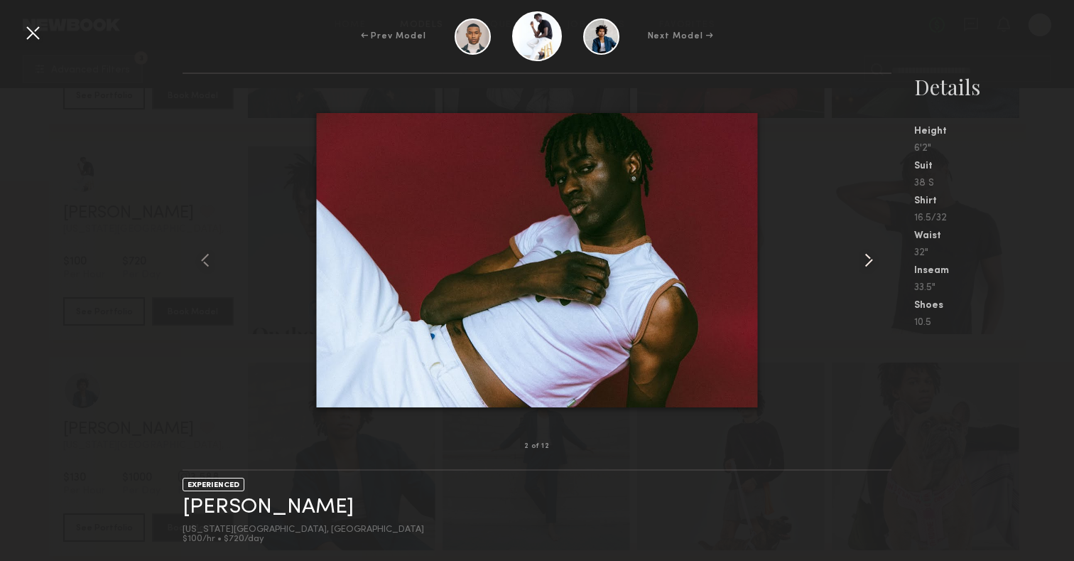
click at [863, 249] on common-icon at bounding box center [869, 260] width 23 height 23
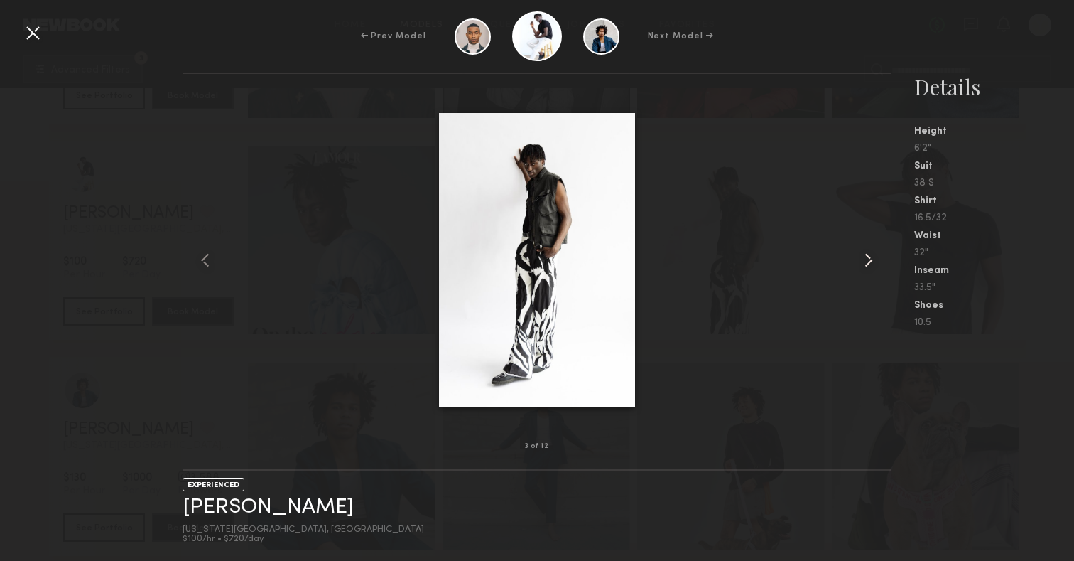
click at [863, 249] on common-icon at bounding box center [869, 260] width 23 height 23
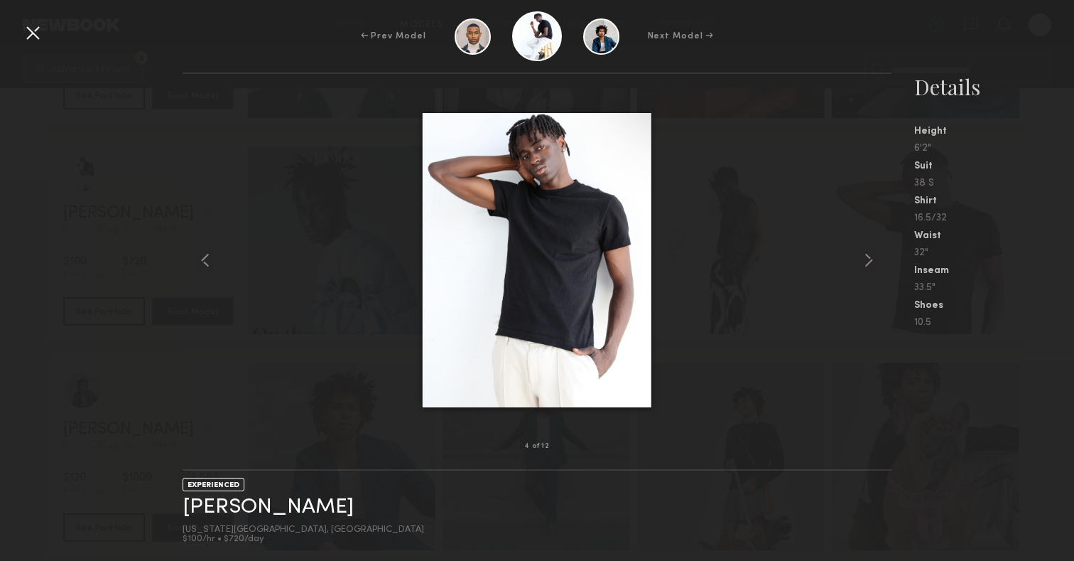
click at [38, 29] on div at bounding box center [32, 32] width 23 height 23
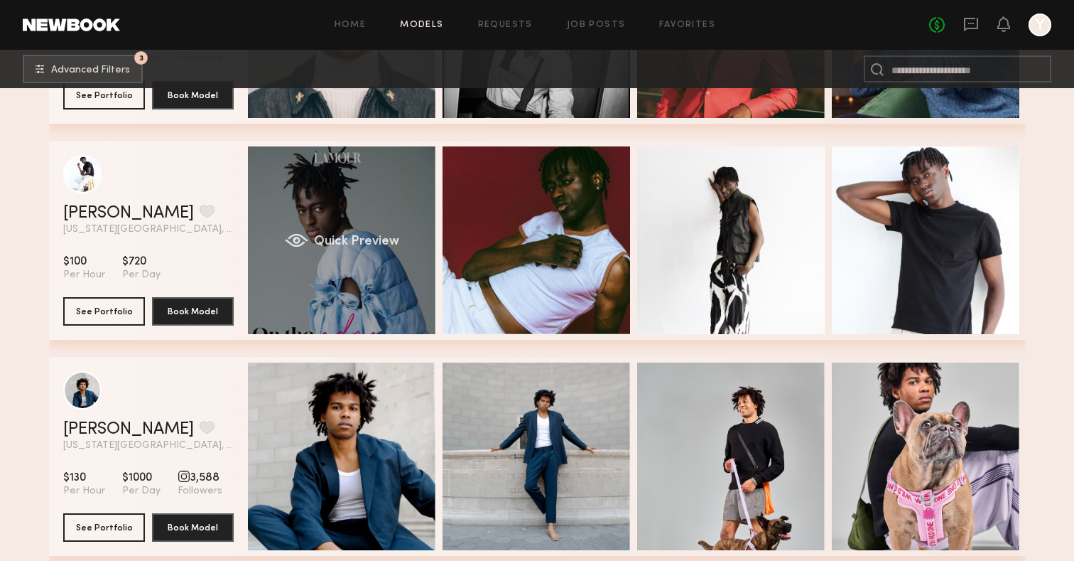
click at [358, 202] on div "Quick Preview" at bounding box center [342, 240] width 188 height 188
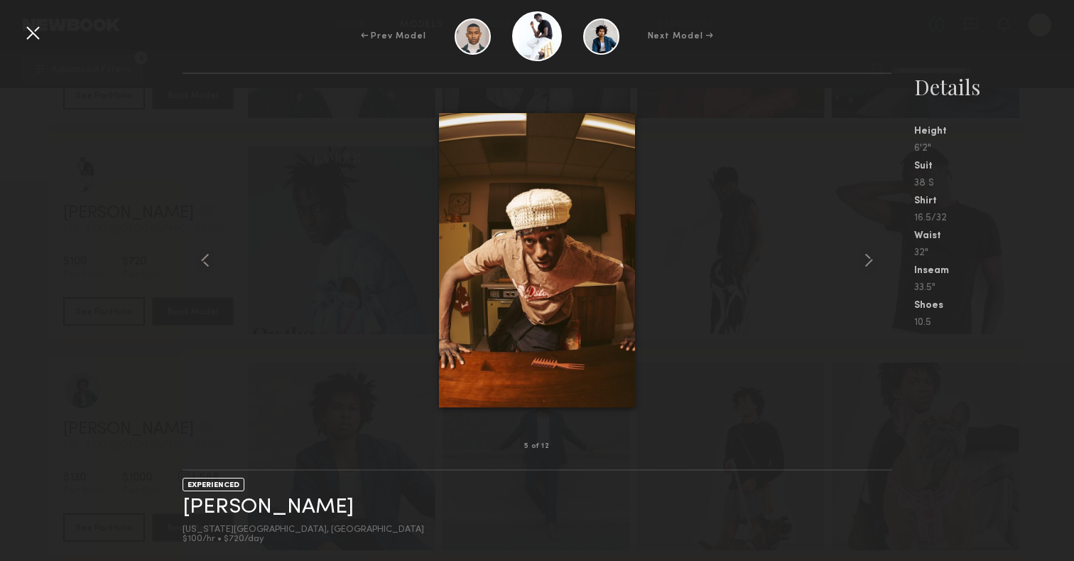
click at [36, 38] on div at bounding box center [32, 32] width 23 height 23
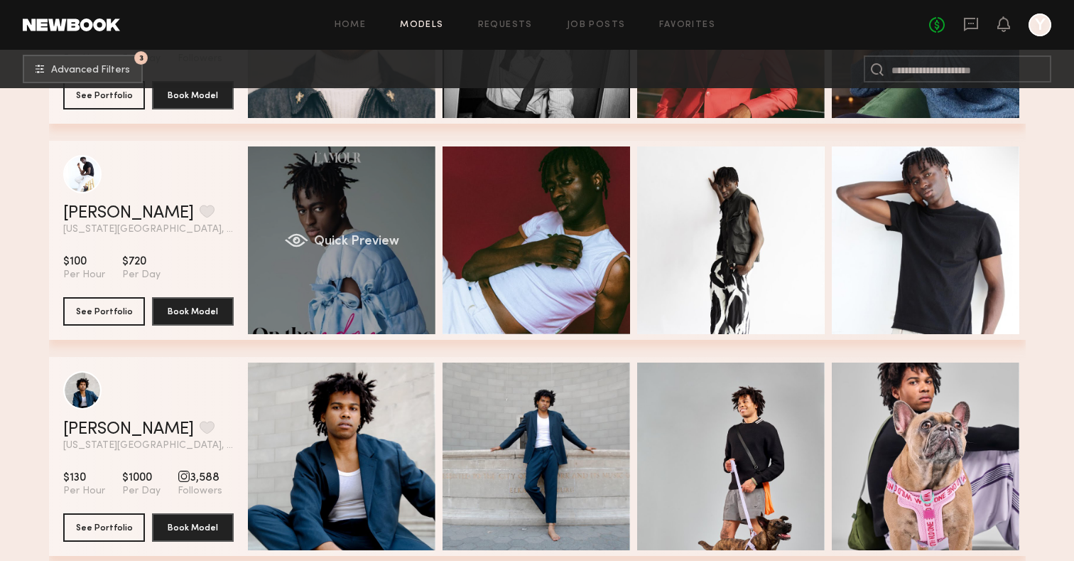
click at [399, 221] on div "Quick Preview" at bounding box center [342, 240] width 188 height 188
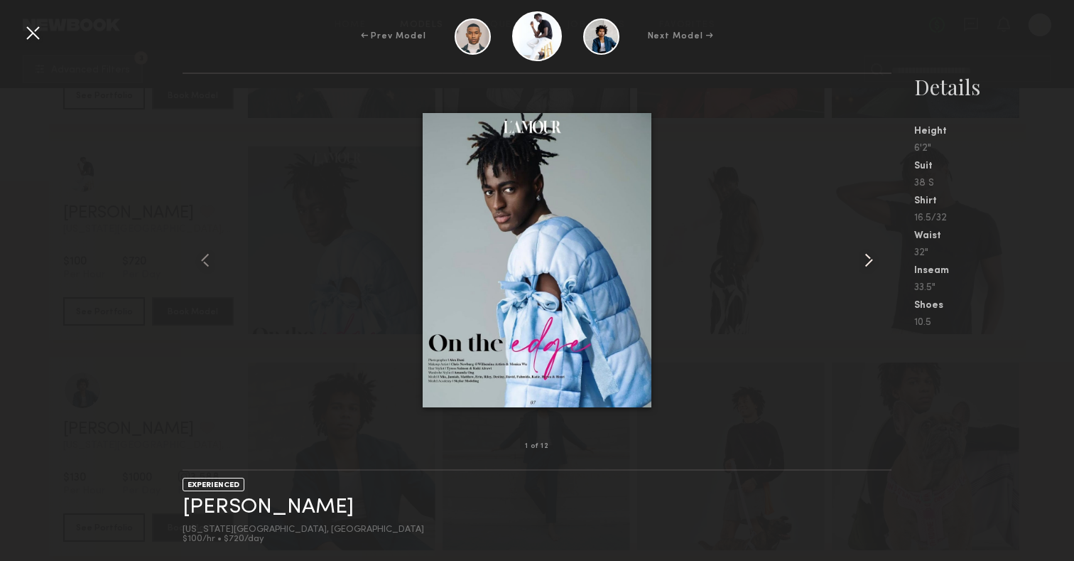
click at [863, 262] on common-icon at bounding box center [869, 260] width 23 height 23
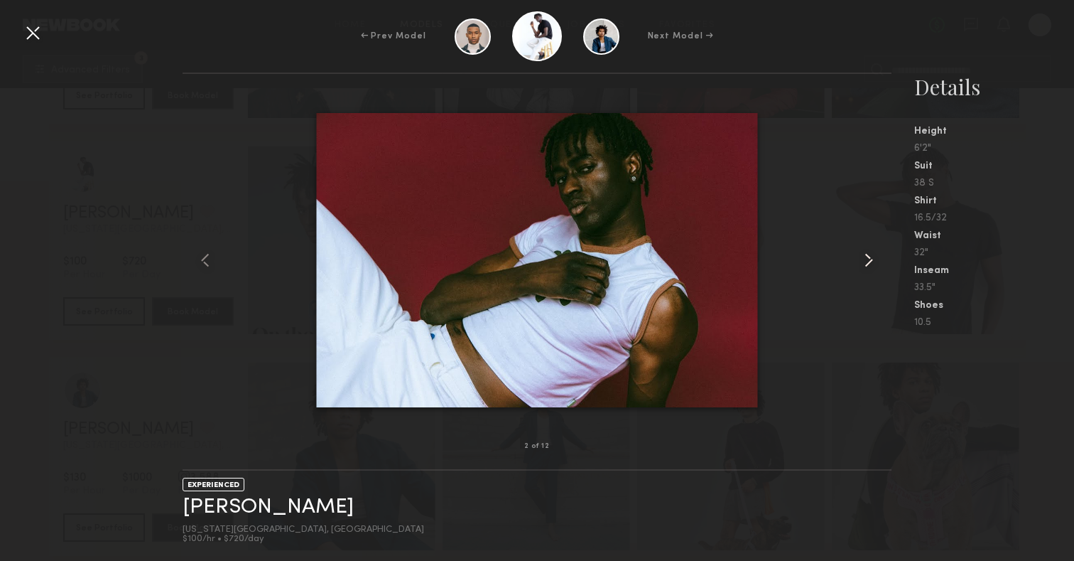
click at [863, 262] on common-icon at bounding box center [869, 260] width 23 height 23
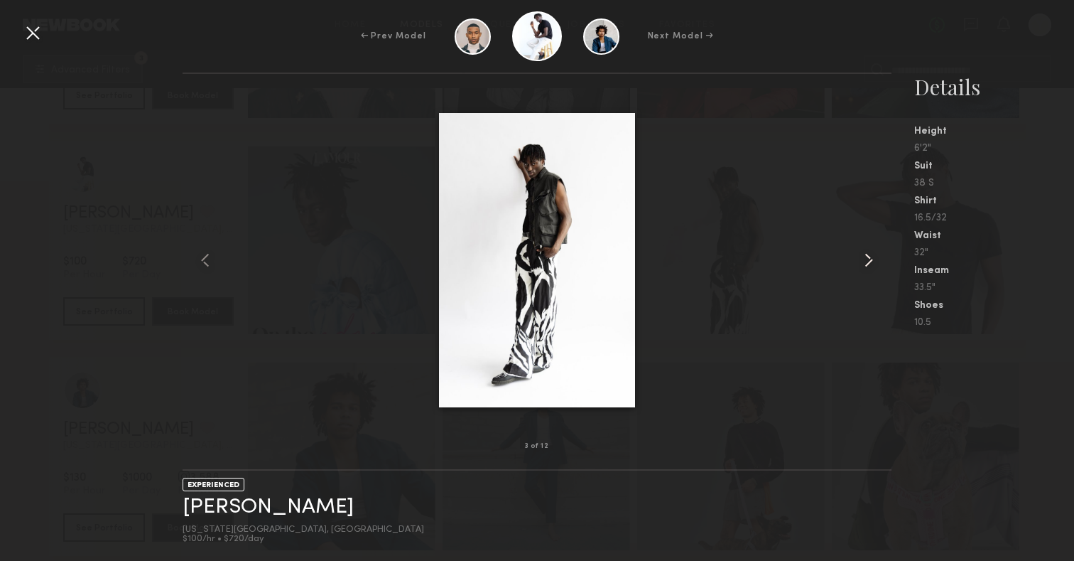
click at [863, 262] on common-icon at bounding box center [869, 260] width 23 height 23
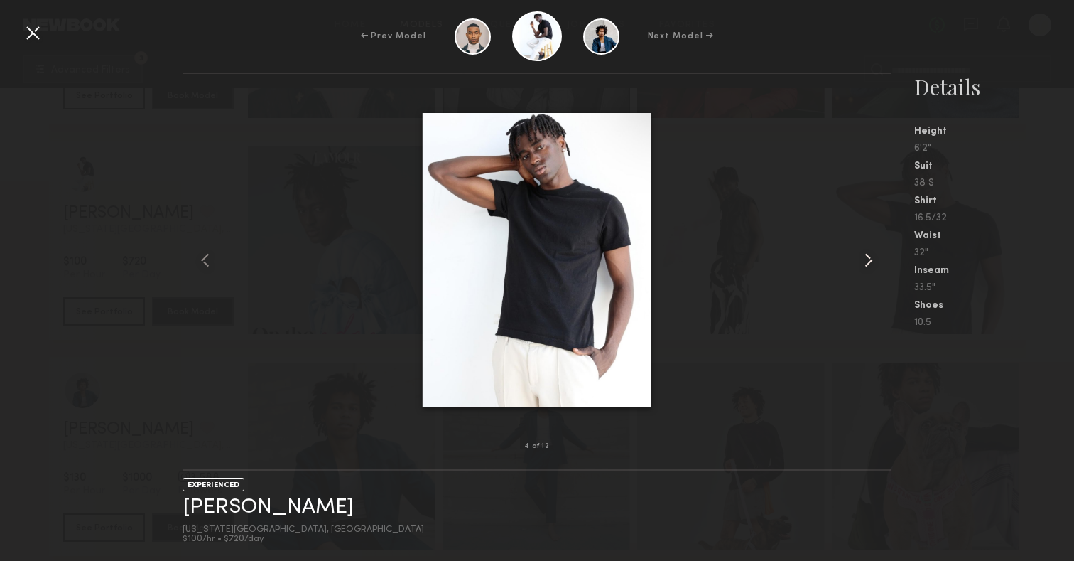
click at [863, 262] on common-icon at bounding box center [869, 260] width 23 height 23
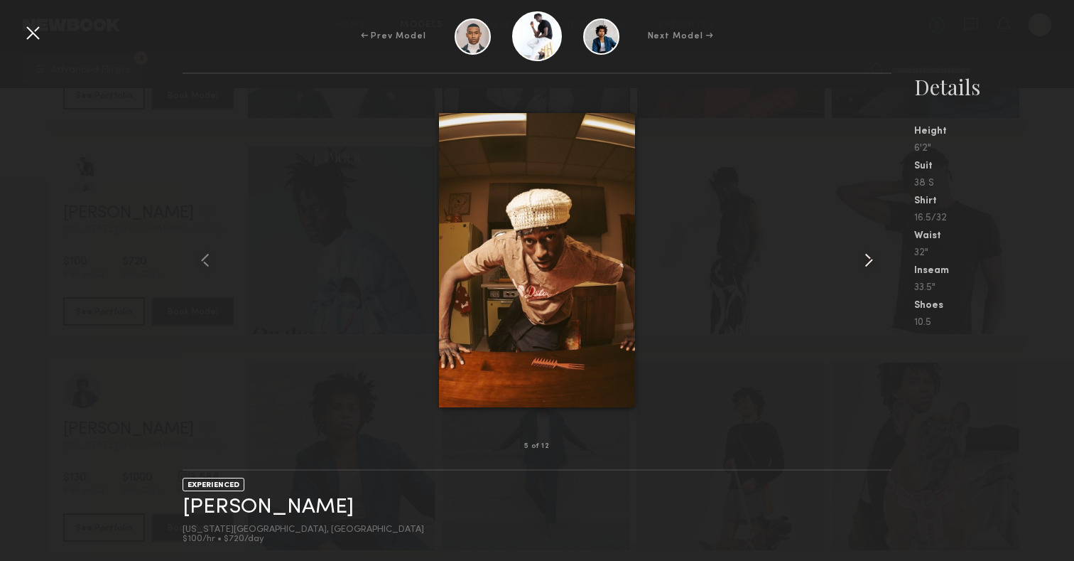
click at [863, 262] on common-icon at bounding box center [869, 260] width 23 height 23
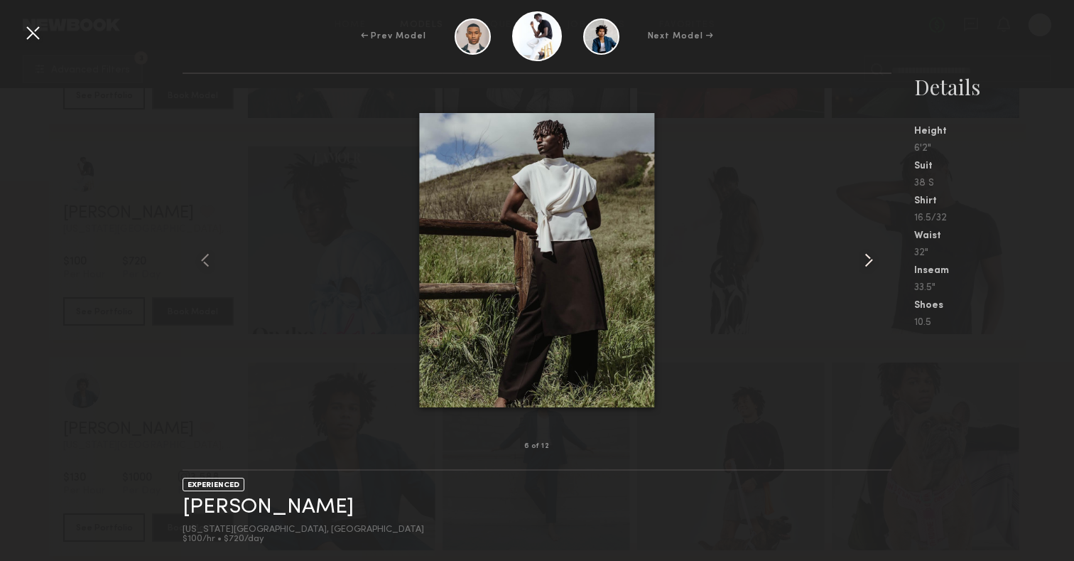
click at [863, 262] on common-icon at bounding box center [869, 260] width 23 height 23
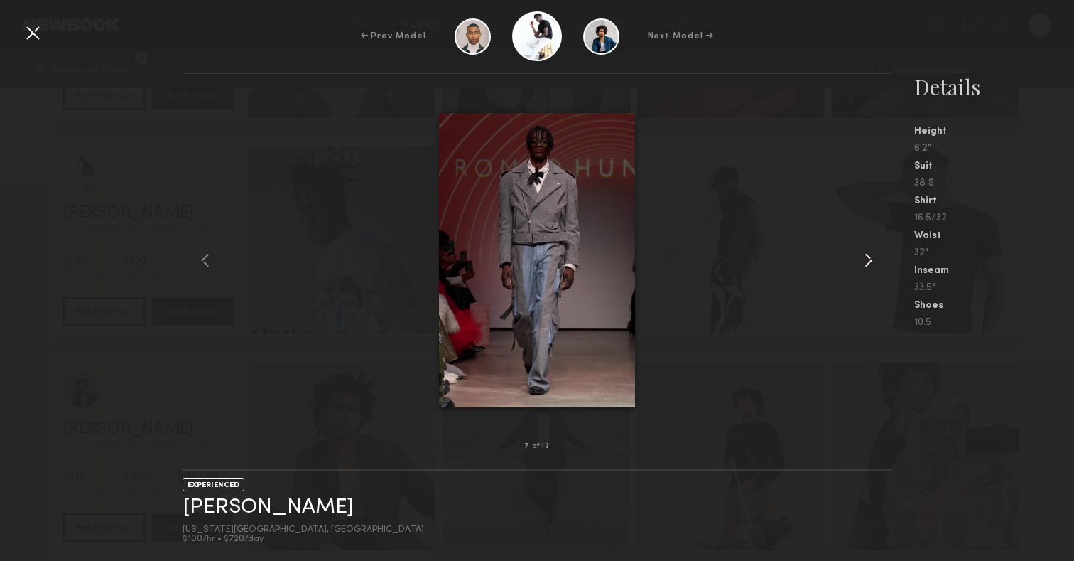
click at [863, 262] on common-icon at bounding box center [869, 260] width 23 height 23
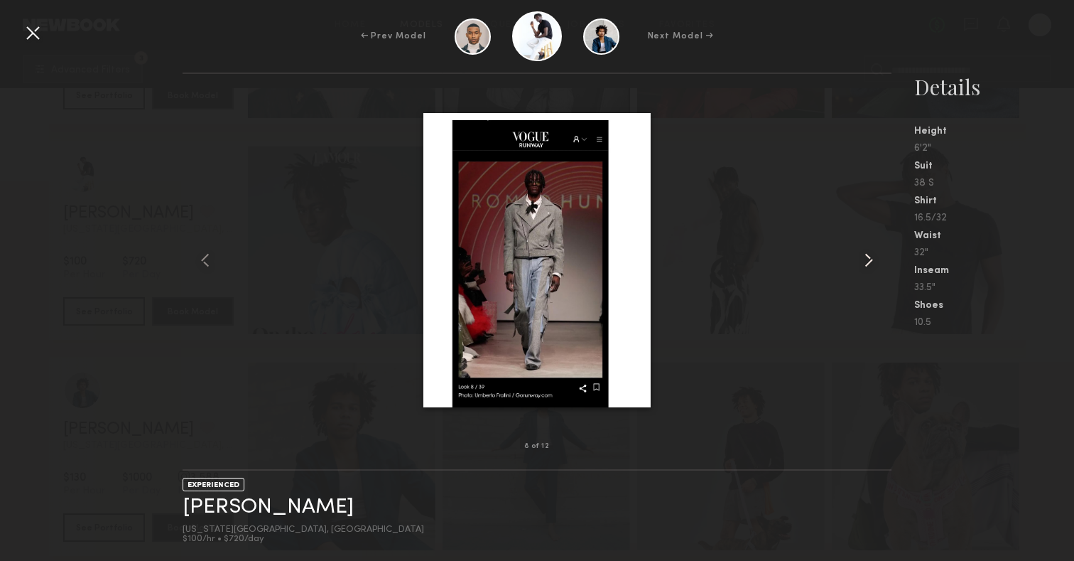
click at [863, 262] on common-icon at bounding box center [869, 260] width 23 height 23
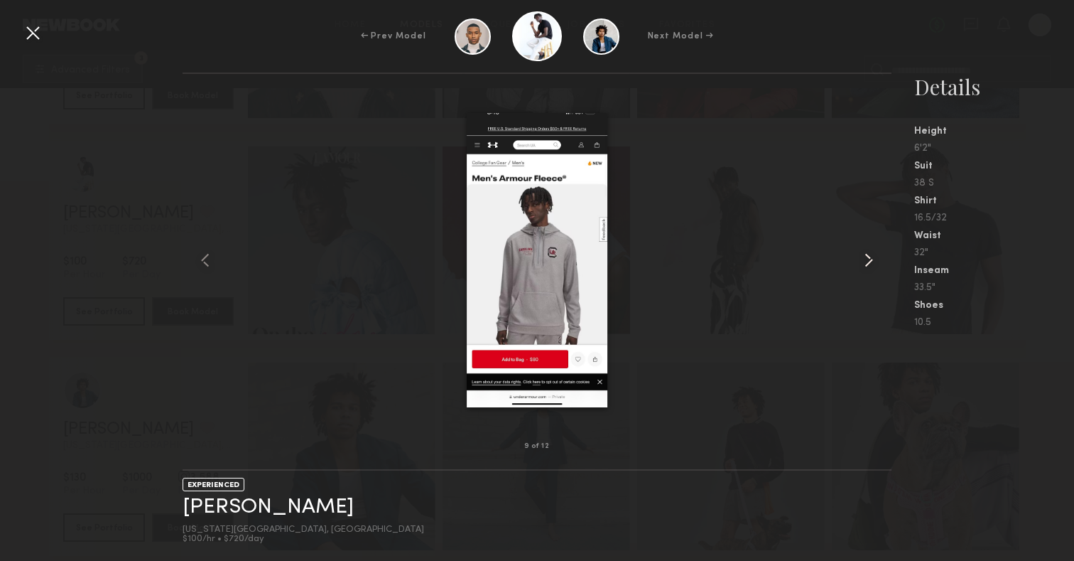
click at [863, 262] on common-icon at bounding box center [869, 260] width 23 height 23
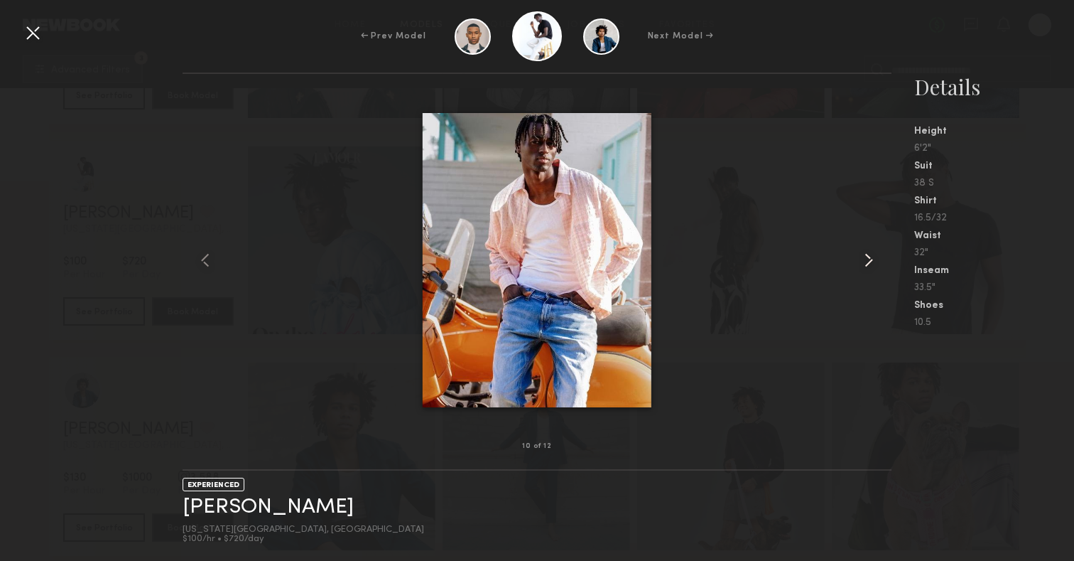
click at [863, 262] on common-icon at bounding box center [869, 260] width 23 height 23
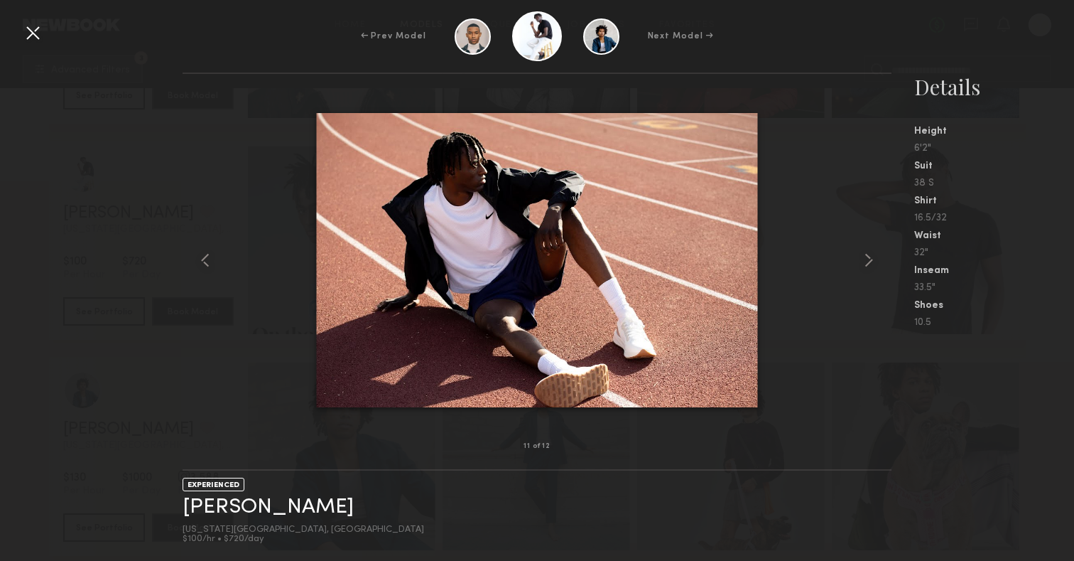
click at [31, 41] on div at bounding box center [32, 32] width 23 height 23
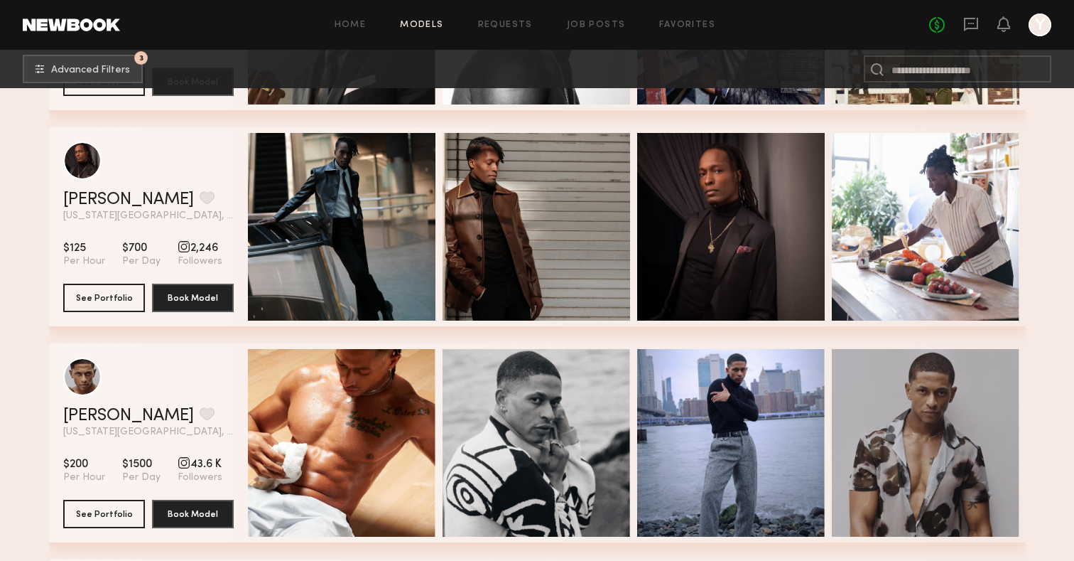
scroll to position [7565, 0]
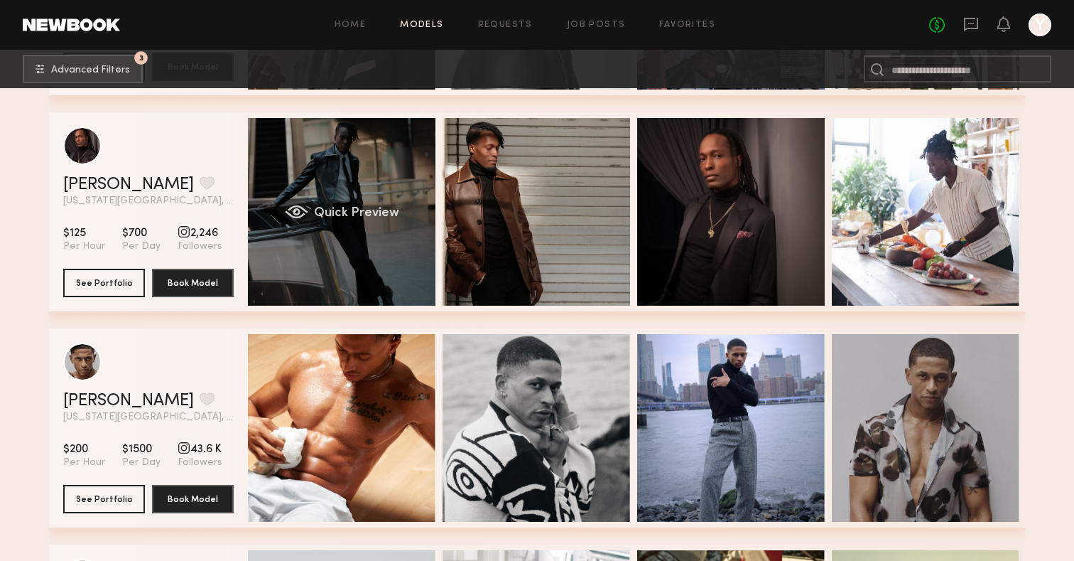
click at [358, 239] on div "Quick Preview" at bounding box center [342, 212] width 188 height 188
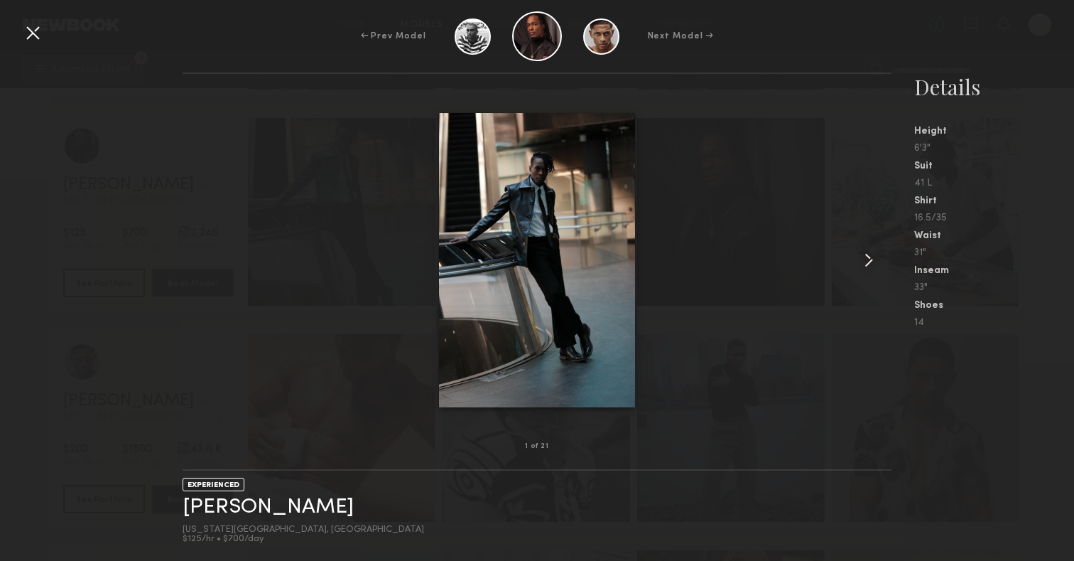
click at [867, 264] on common-icon at bounding box center [869, 260] width 23 height 23
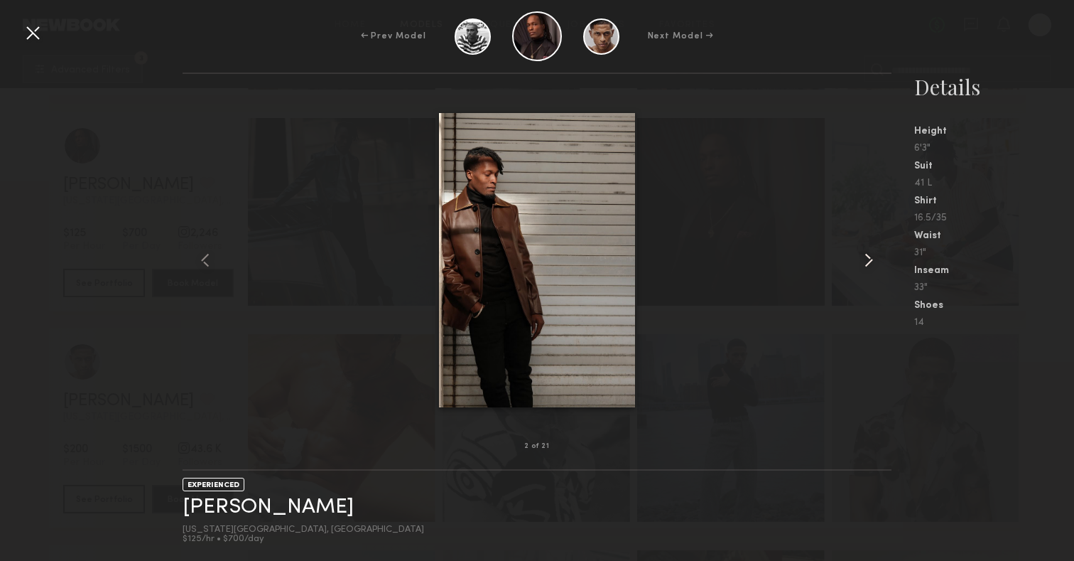
click at [867, 264] on common-icon at bounding box center [869, 260] width 23 height 23
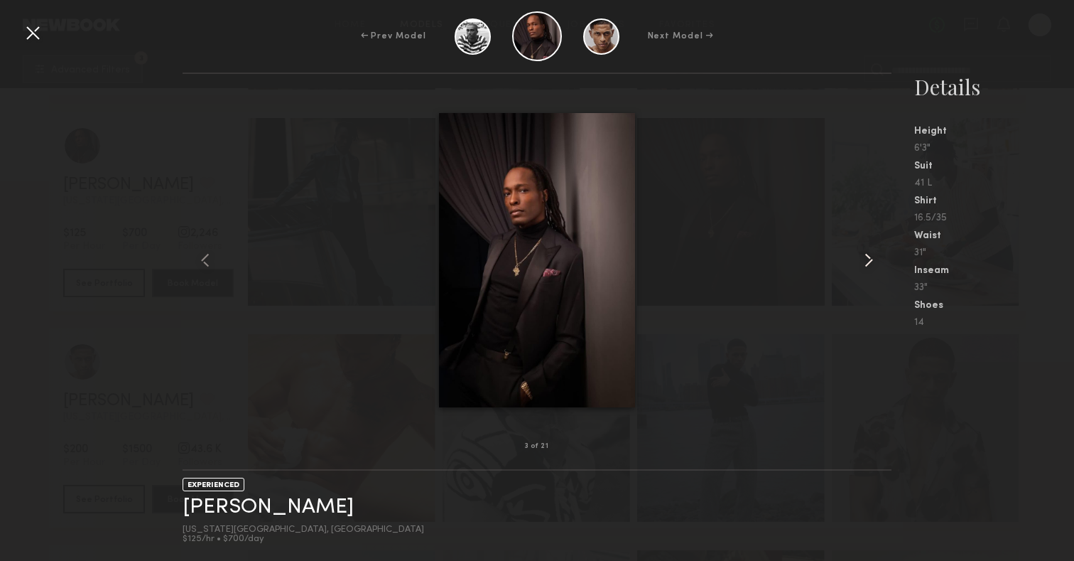
click at [867, 264] on common-icon at bounding box center [869, 260] width 23 height 23
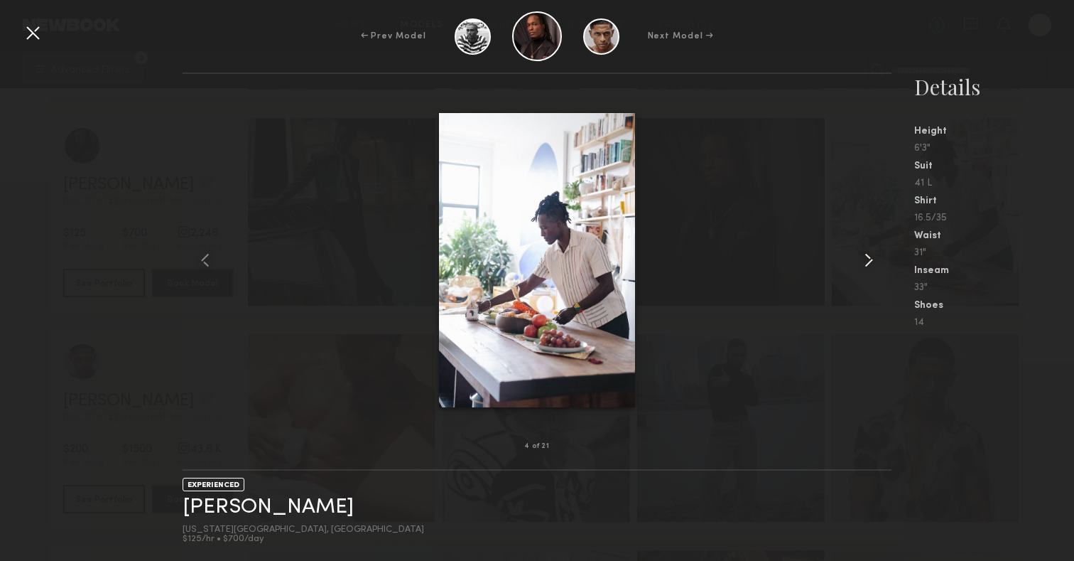
click at [867, 264] on common-icon at bounding box center [869, 260] width 23 height 23
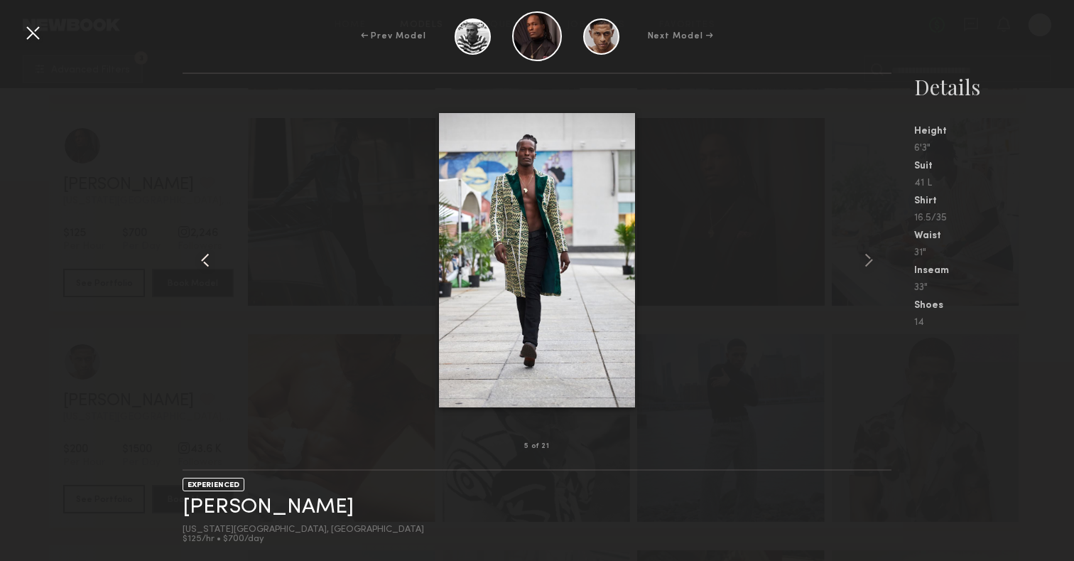
click at [205, 254] on common-icon at bounding box center [205, 260] width 23 height 23
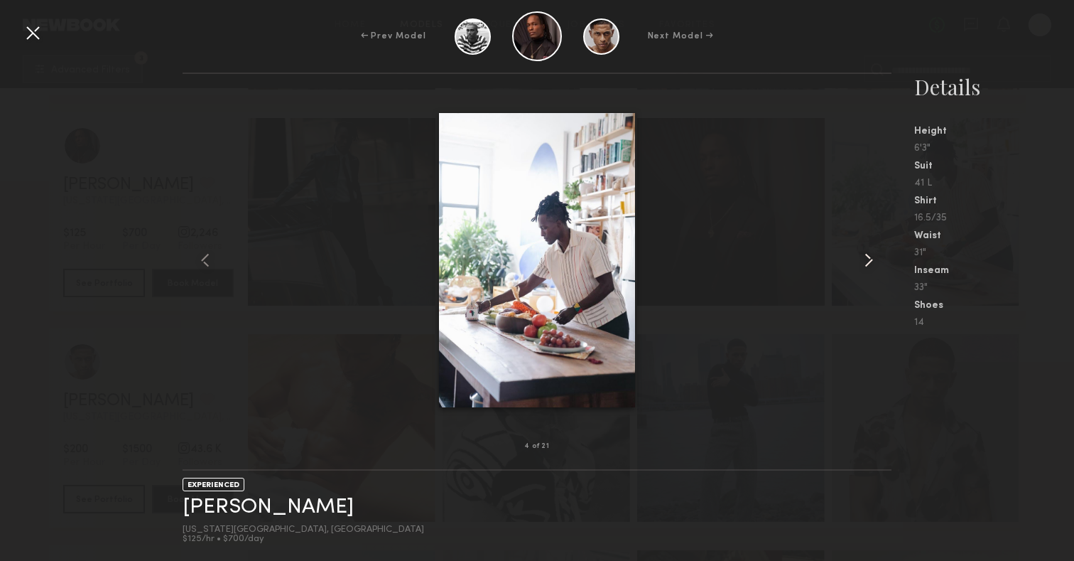
click at [871, 262] on common-icon at bounding box center [869, 260] width 23 height 23
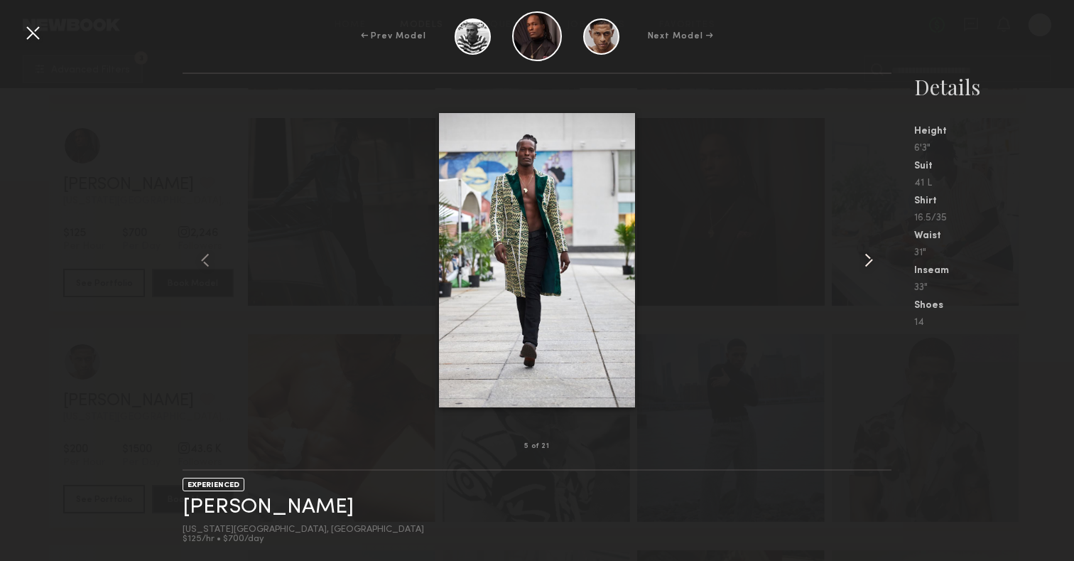
click at [871, 262] on common-icon at bounding box center [869, 260] width 23 height 23
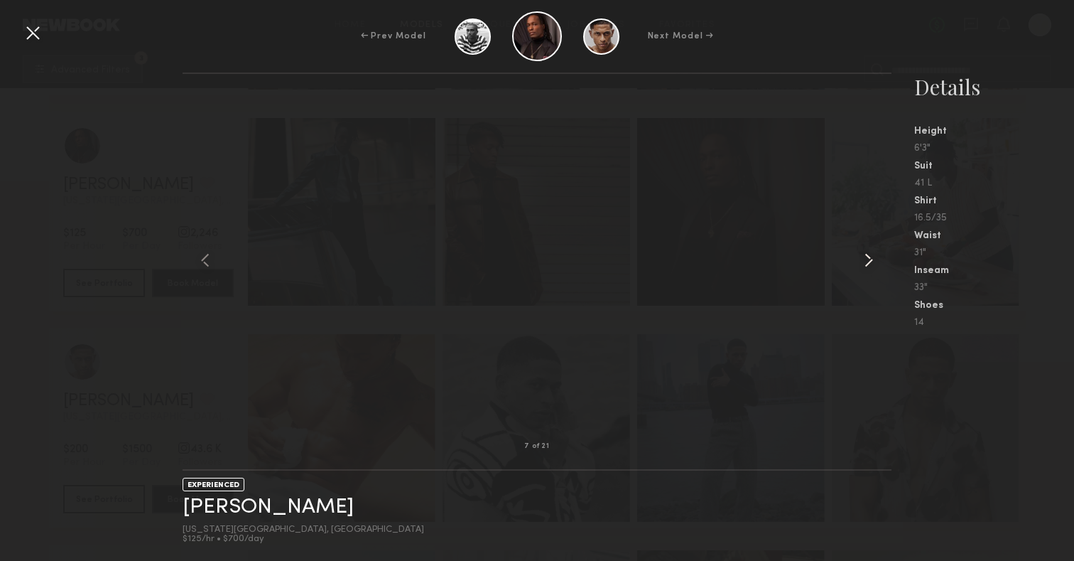
click at [871, 262] on common-icon at bounding box center [869, 260] width 23 height 23
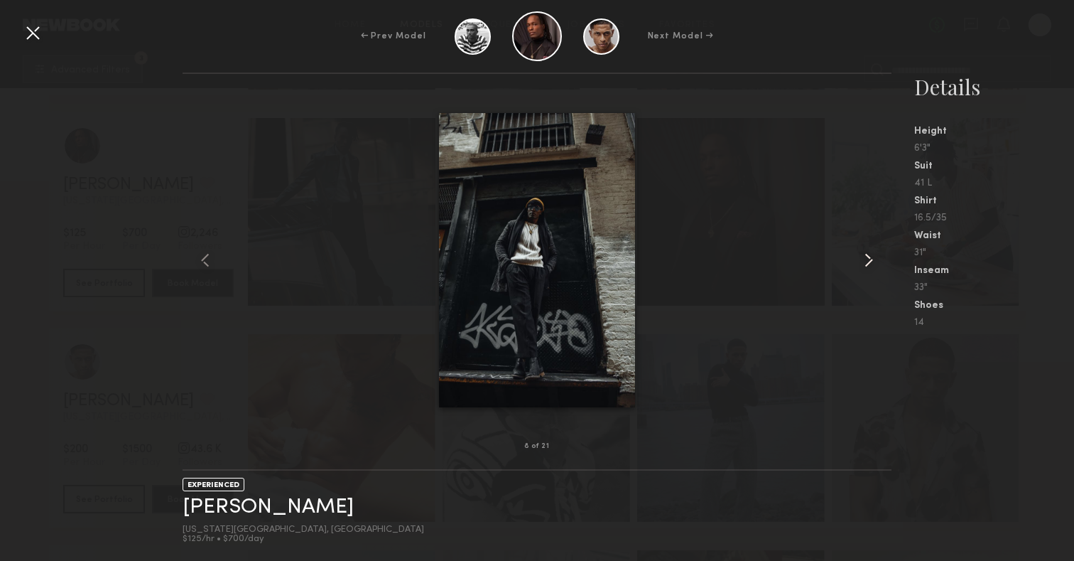
click at [871, 262] on common-icon at bounding box center [869, 260] width 23 height 23
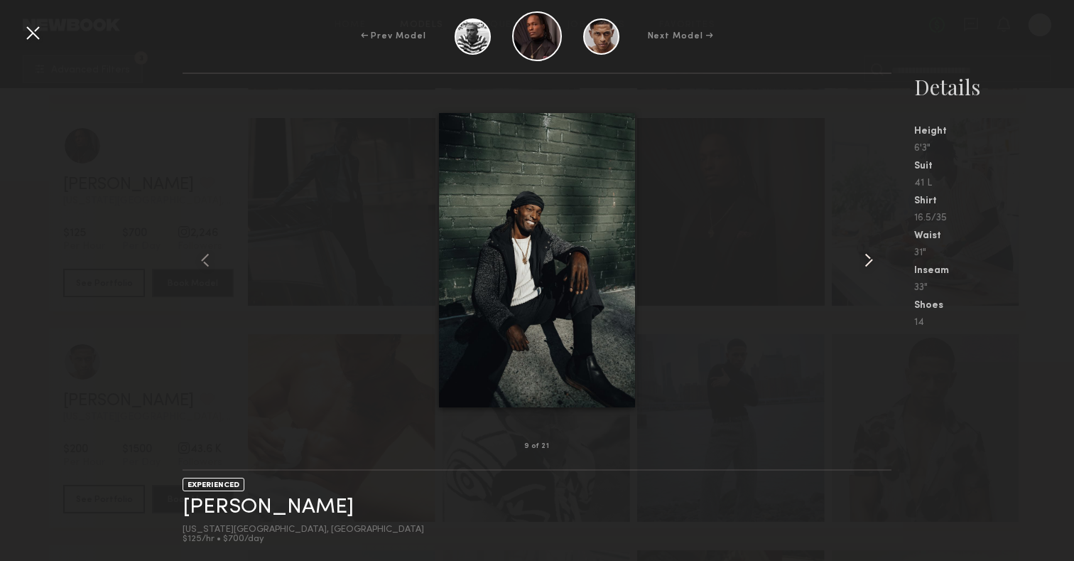
click at [870, 262] on common-icon at bounding box center [869, 260] width 23 height 23
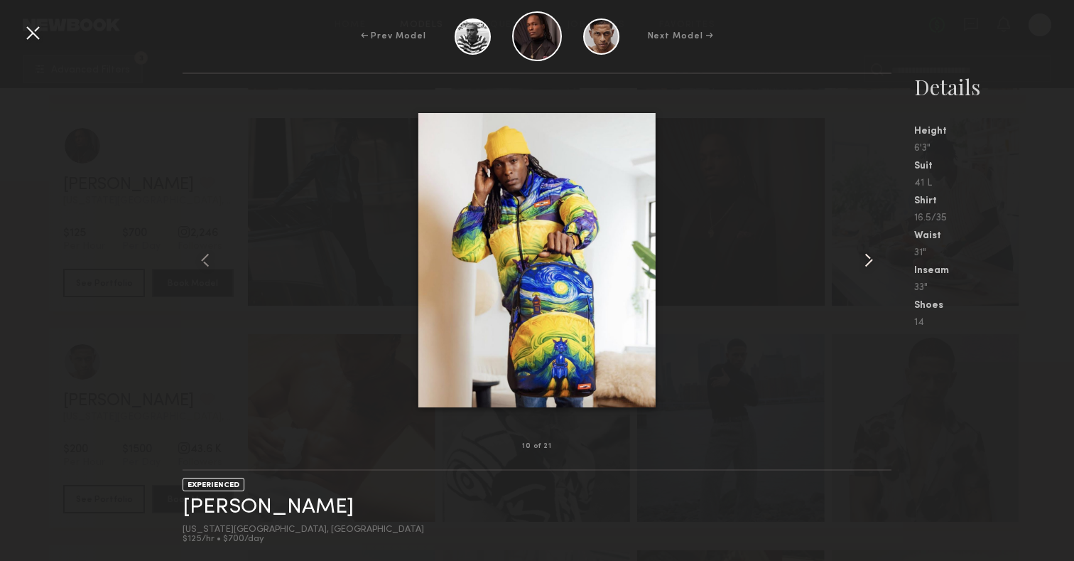
click at [870, 262] on common-icon at bounding box center [869, 260] width 23 height 23
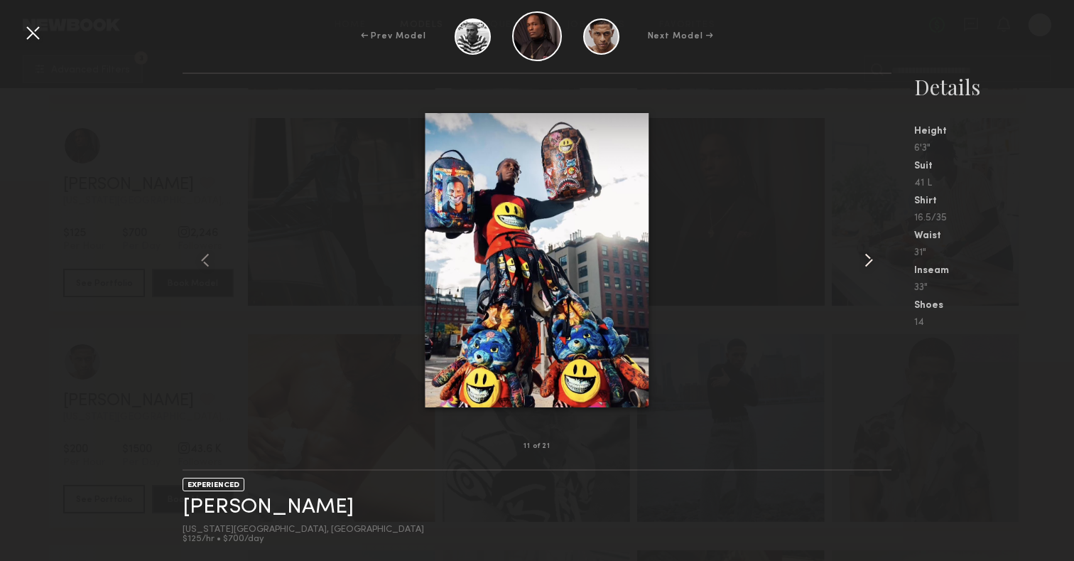
click at [870, 262] on common-icon at bounding box center [869, 260] width 23 height 23
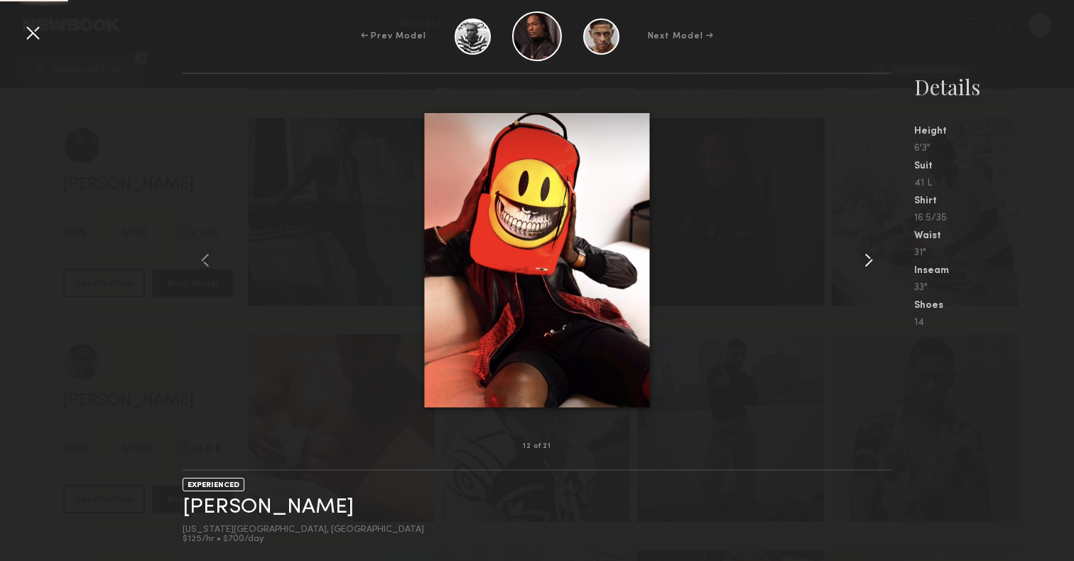
click at [870, 262] on common-icon at bounding box center [869, 260] width 23 height 23
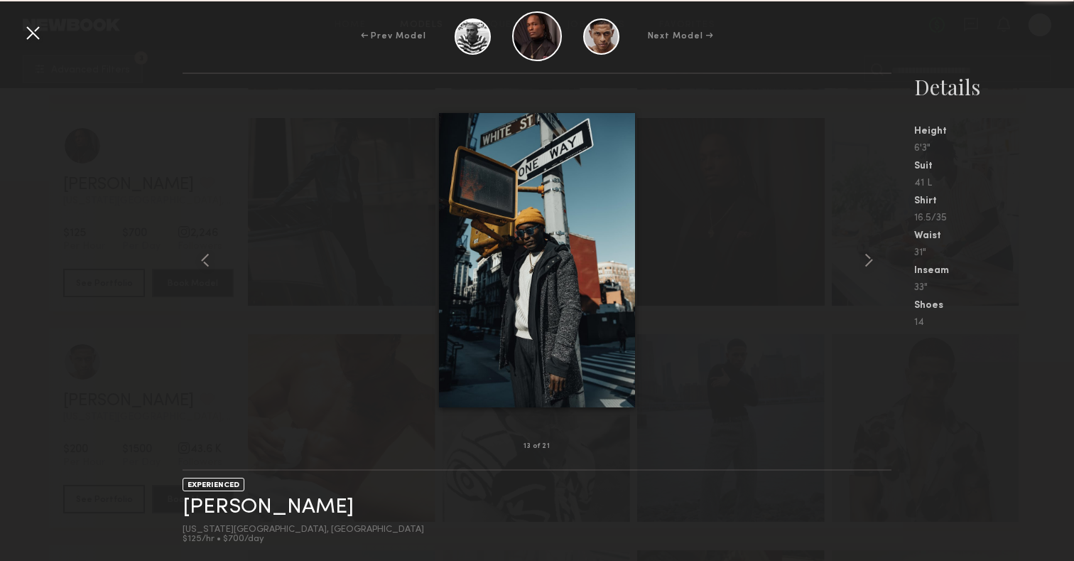
click at [870, 262] on common-icon at bounding box center [869, 260] width 23 height 23
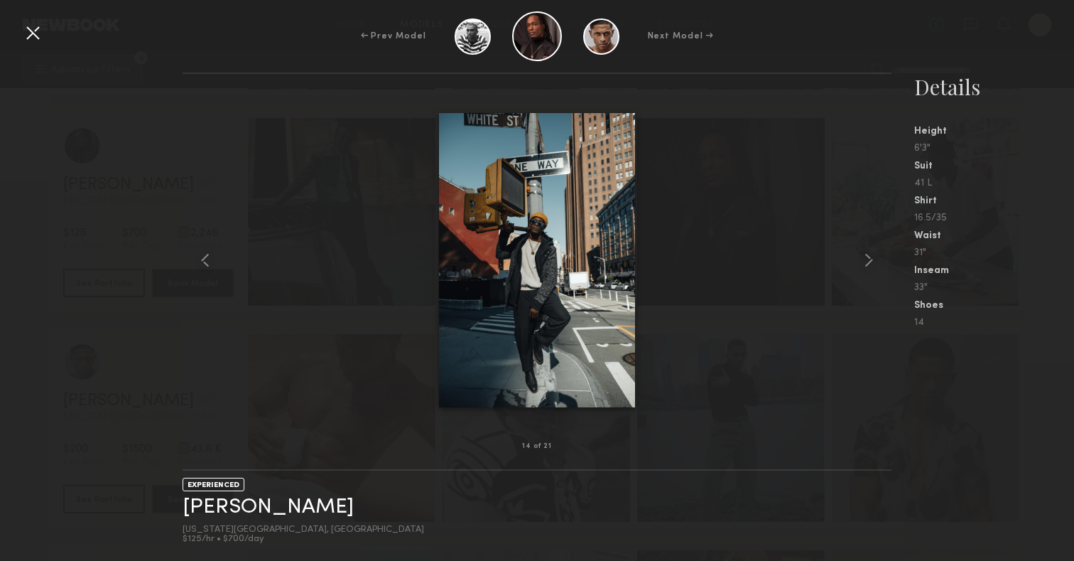
click at [870, 262] on common-icon at bounding box center [869, 260] width 23 height 23
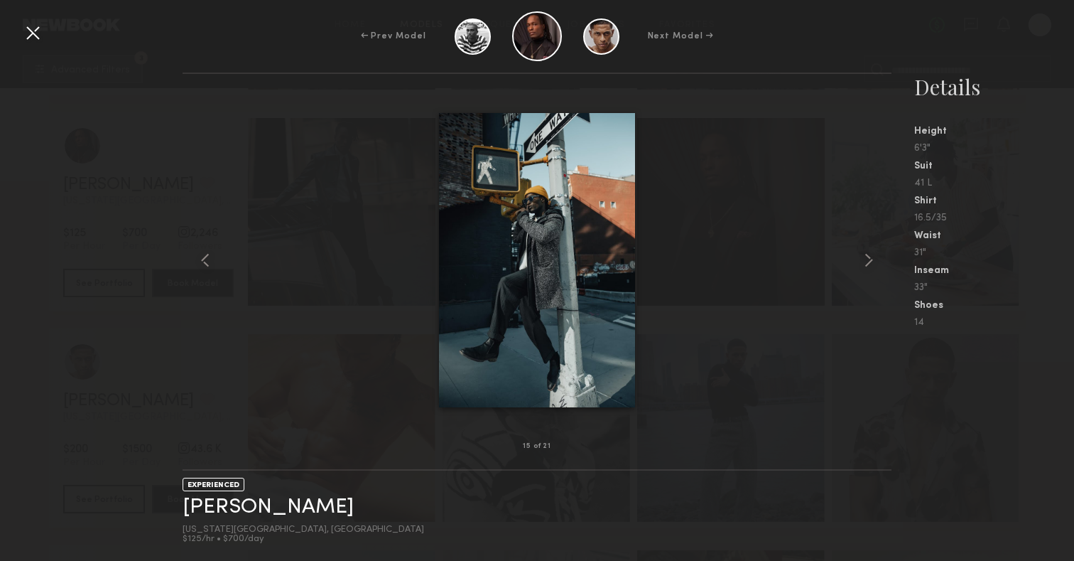
click at [870, 262] on common-icon at bounding box center [869, 260] width 23 height 23
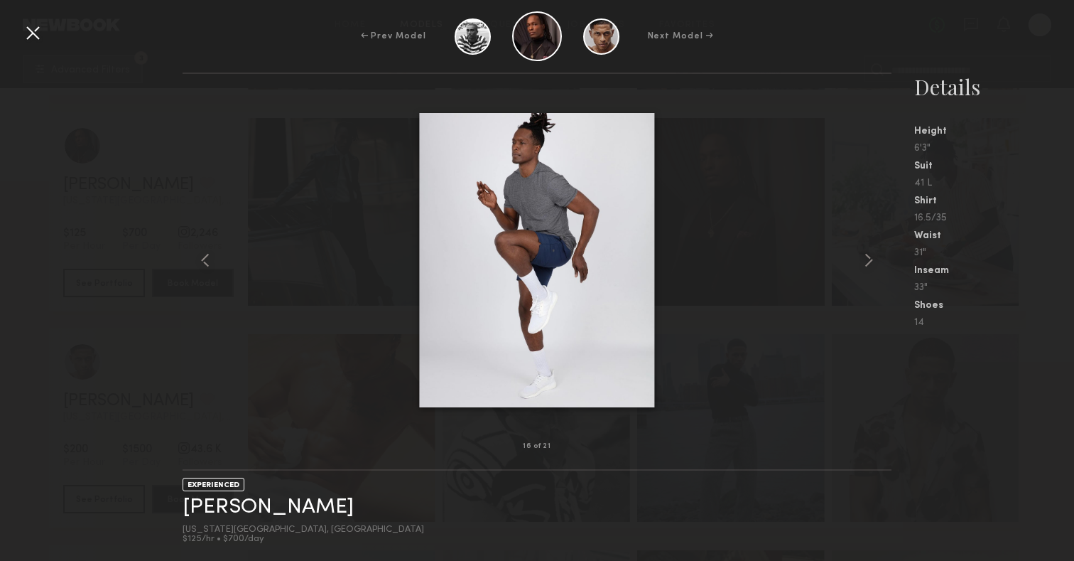
click at [870, 262] on common-icon at bounding box center [869, 260] width 23 height 23
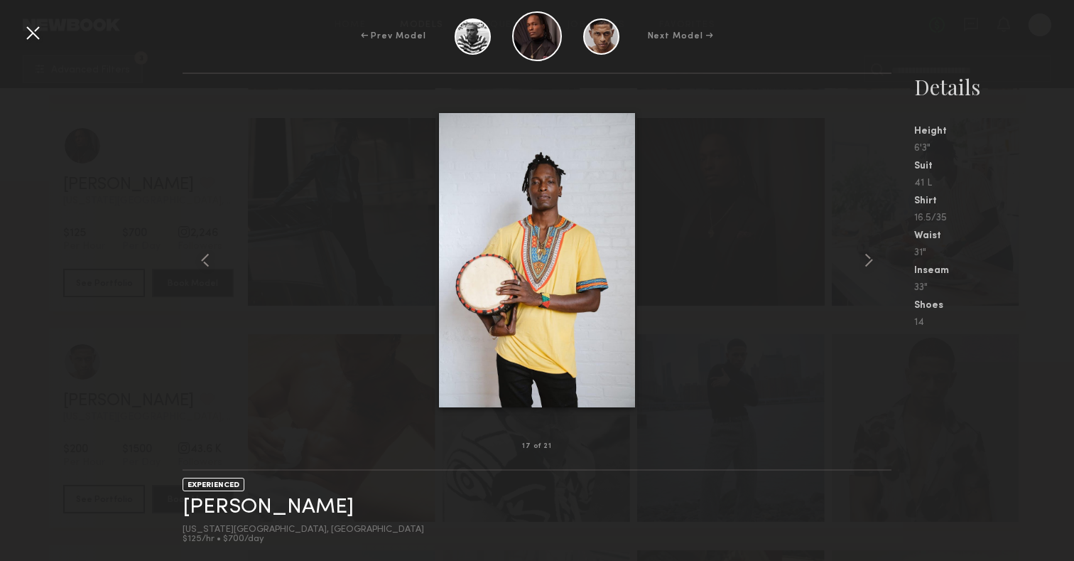
click at [870, 262] on common-icon at bounding box center [869, 260] width 23 height 23
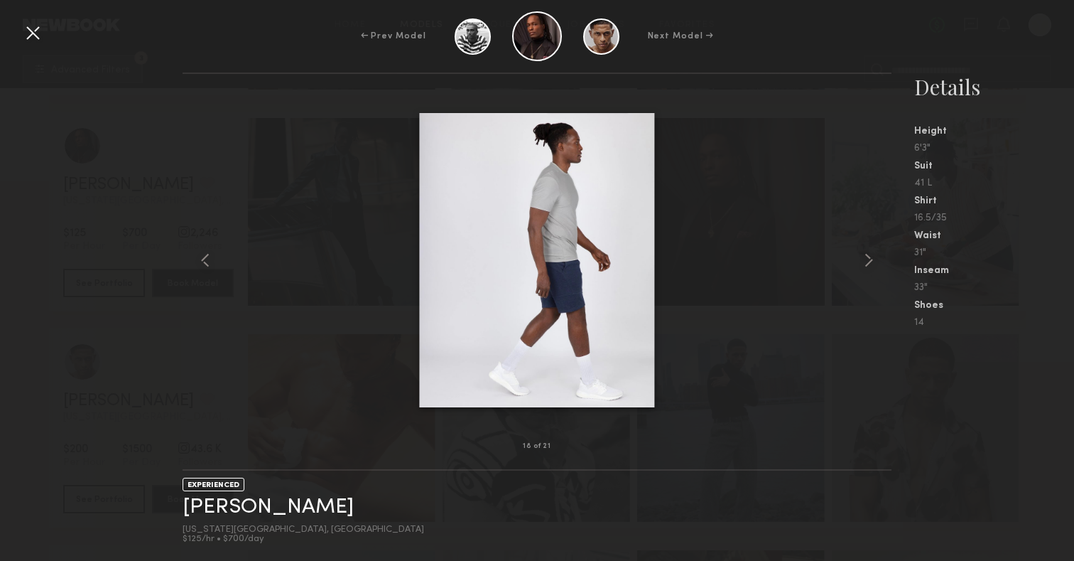
click at [870, 262] on common-icon at bounding box center [869, 260] width 23 height 23
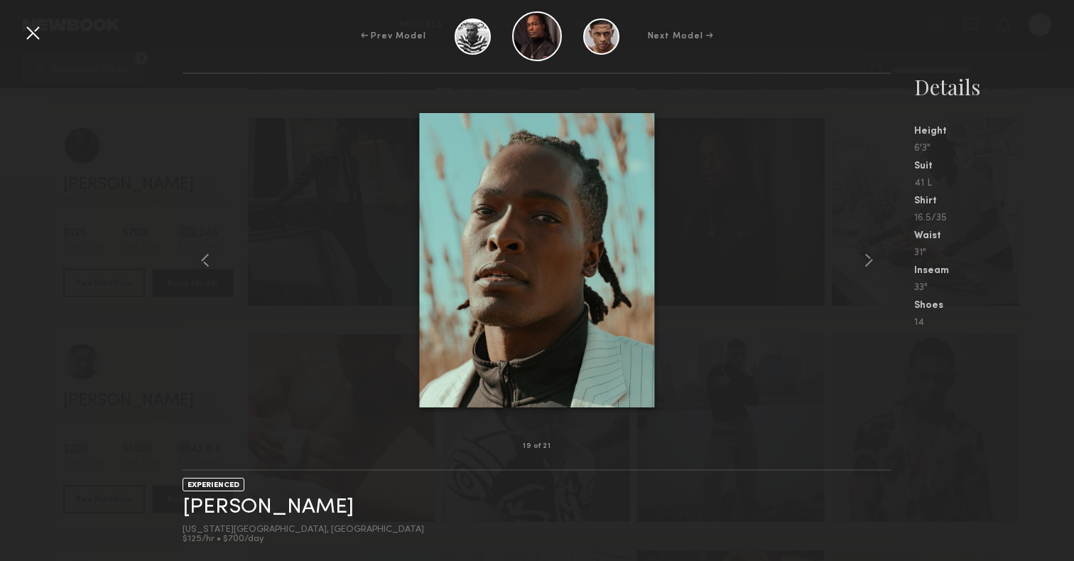
click at [870, 262] on common-icon at bounding box center [869, 260] width 23 height 23
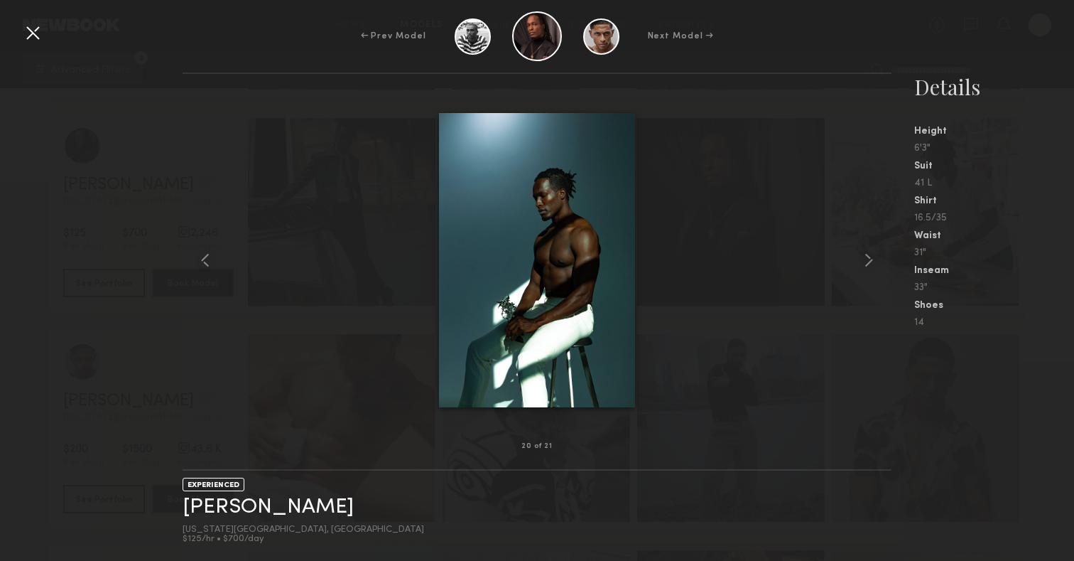
click at [35, 30] on div at bounding box center [32, 32] width 23 height 23
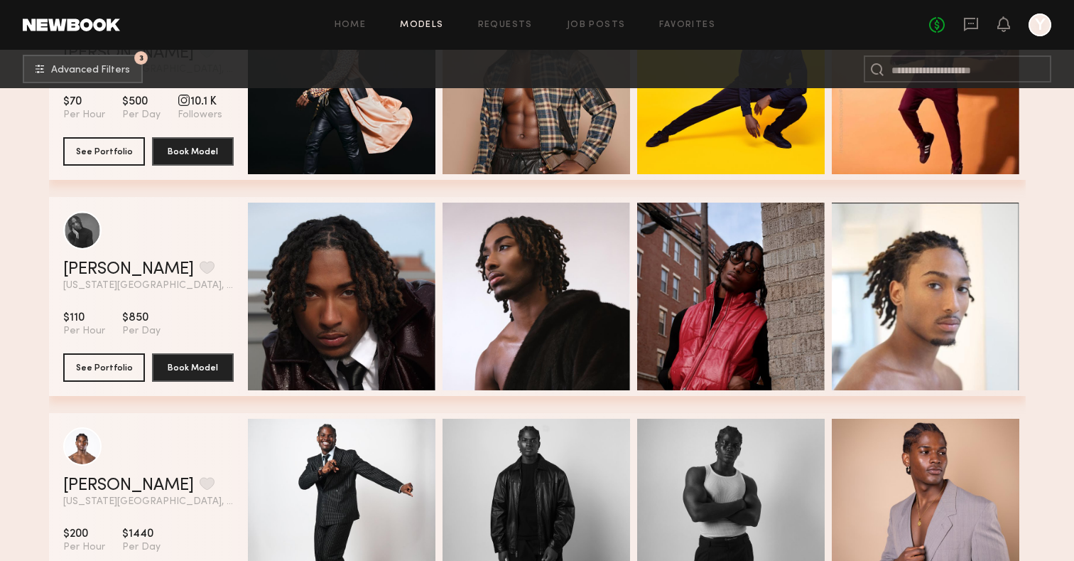
scroll to position [9868, 0]
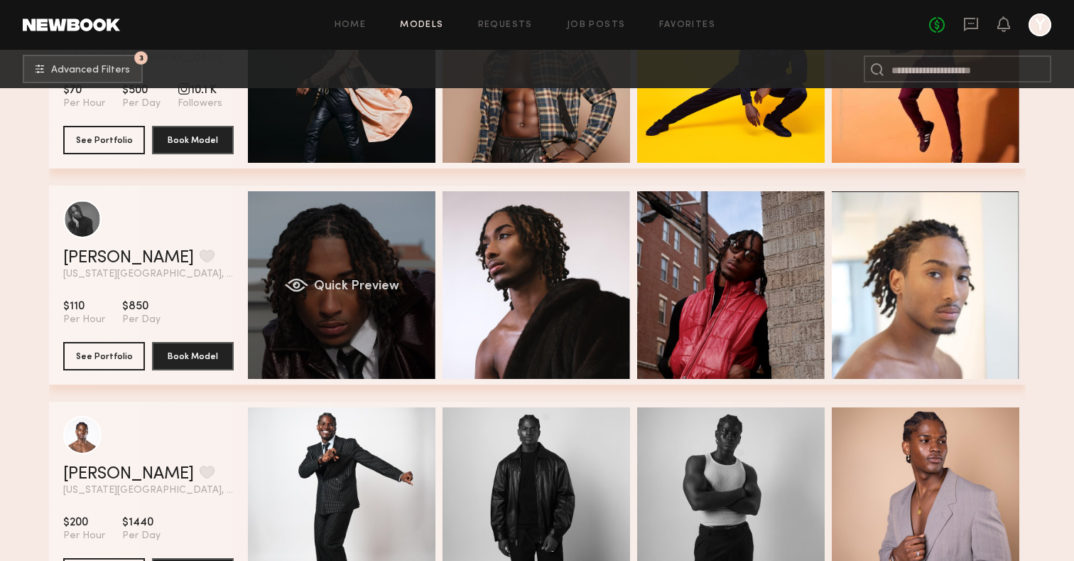
click at [416, 258] on div "Quick Preview" at bounding box center [342, 285] width 188 height 188
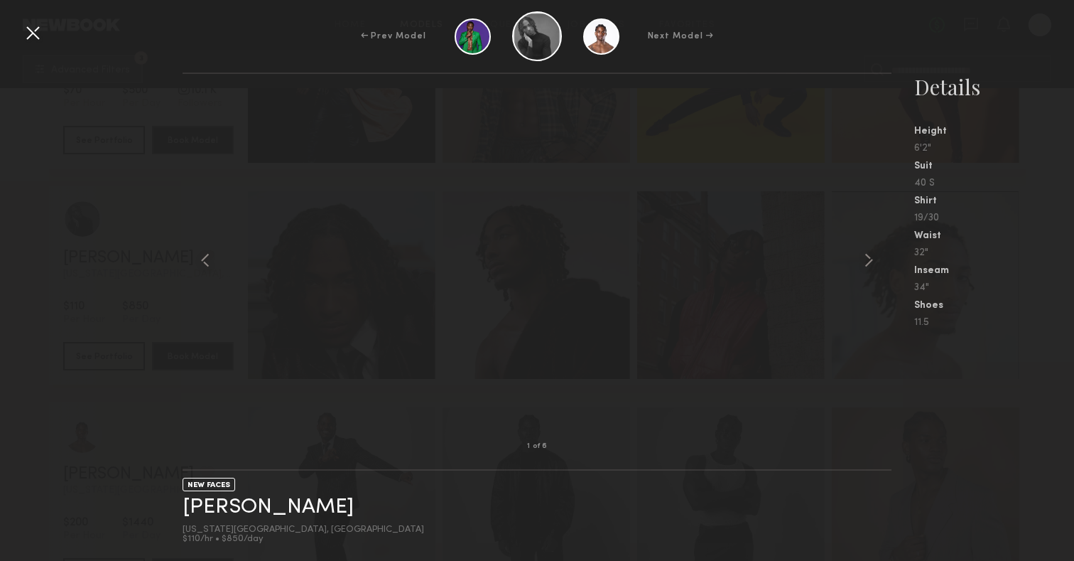
click at [27, 31] on div at bounding box center [32, 32] width 23 height 23
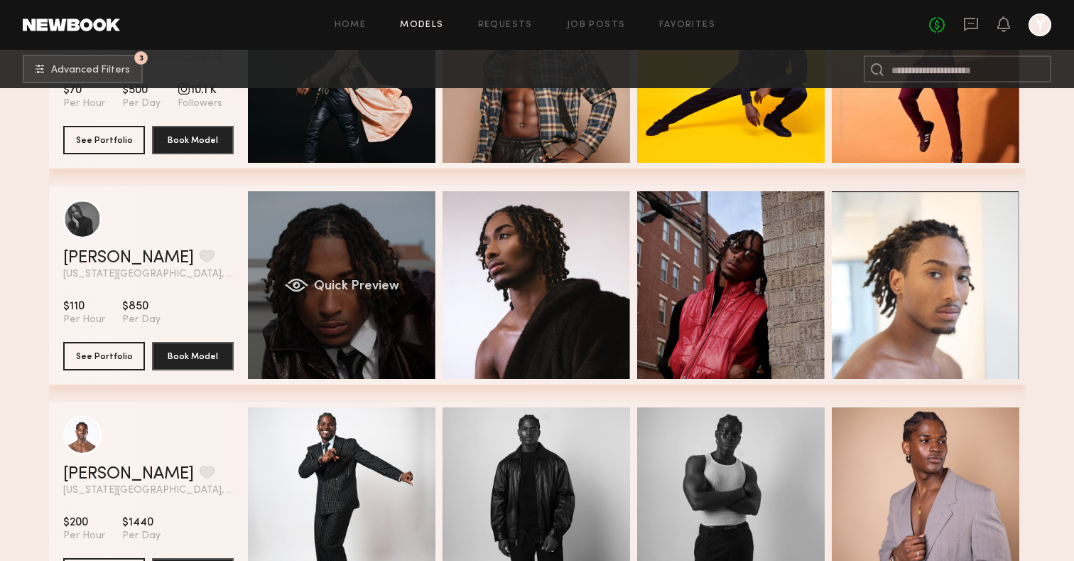
scroll to position [9888, 0]
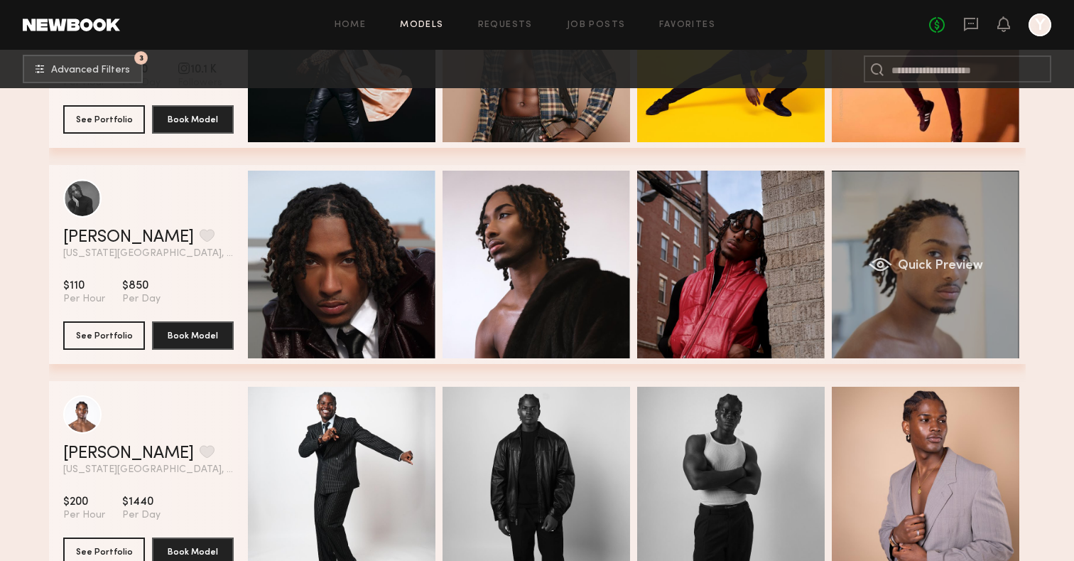
click at [874, 208] on div "Quick Preview" at bounding box center [926, 265] width 188 height 188
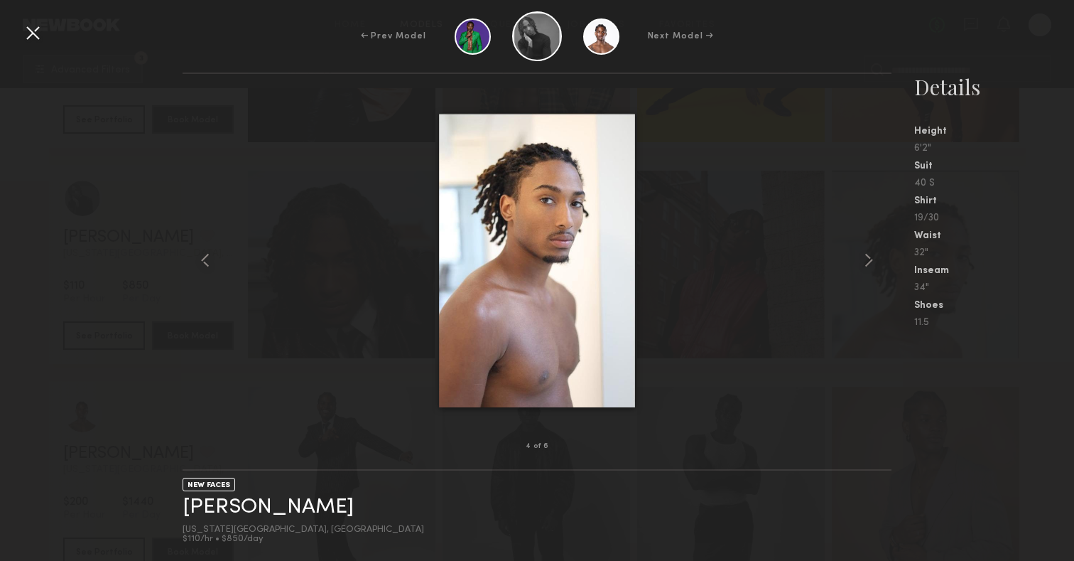
click at [45, 134] on div "4 of 6 NEW FACES [PERSON_NAME] [US_STATE][GEOGRAPHIC_DATA], [GEOGRAPHIC_DATA] $…" at bounding box center [537, 316] width 1074 height 488
click at [36, 34] on div at bounding box center [32, 32] width 23 height 23
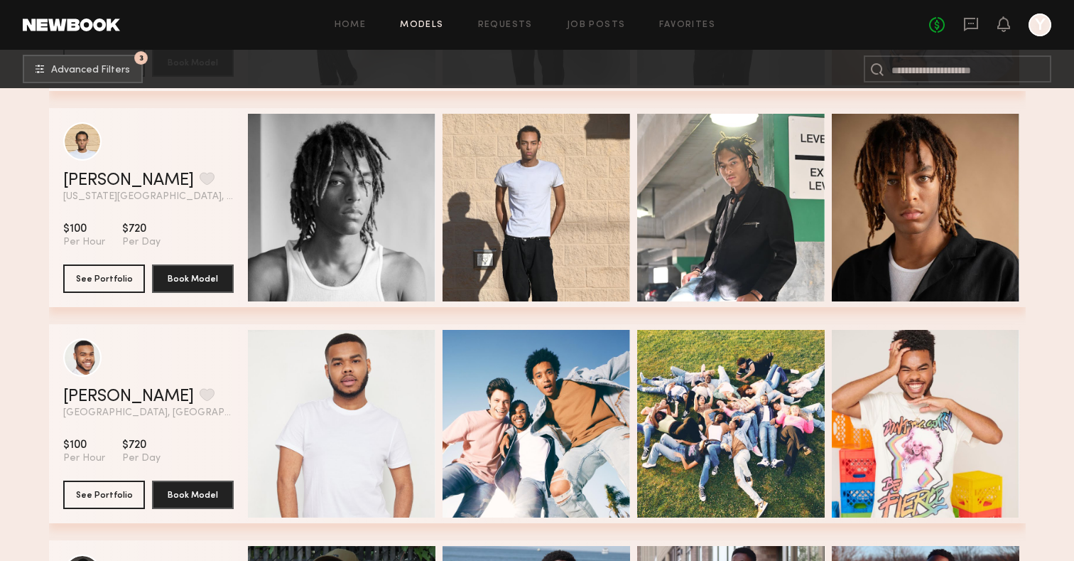
scroll to position [10401, 0]
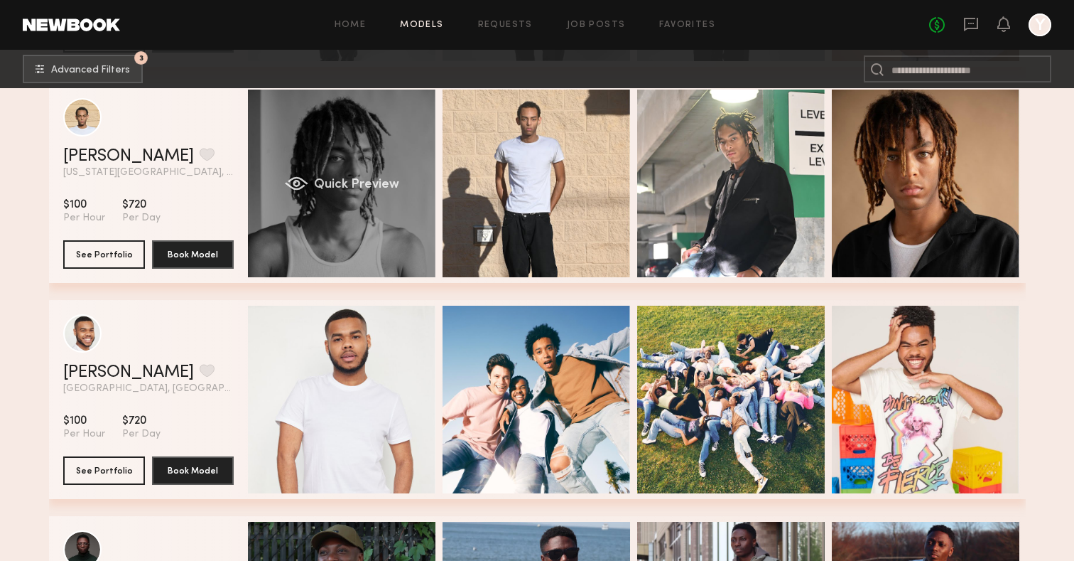
click at [405, 165] on div "Quick Preview" at bounding box center [342, 184] width 188 height 188
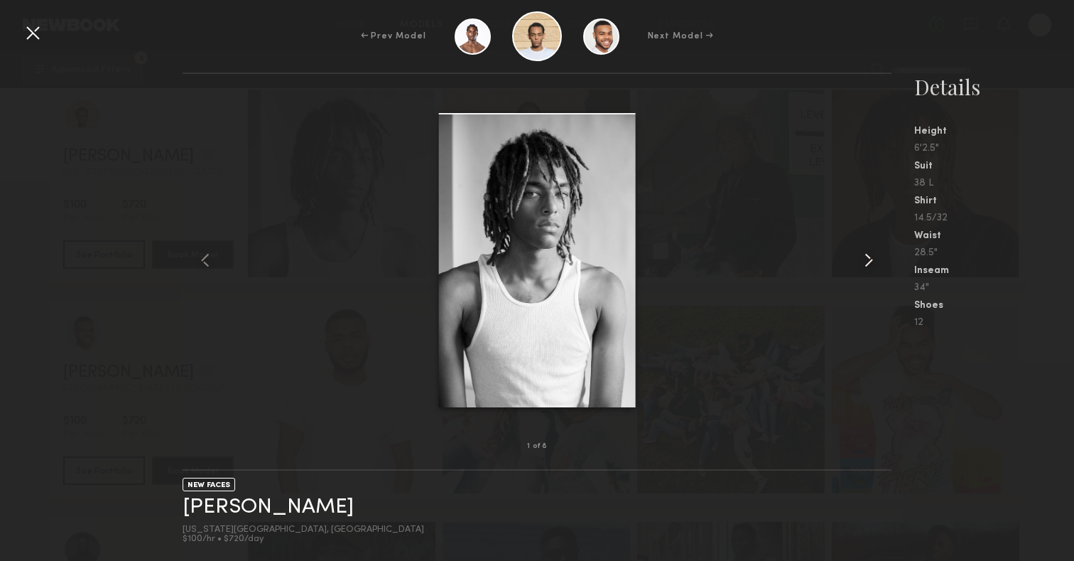
click at [875, 264] on common-icon at bounding box center [869, 260] width 23 height 23
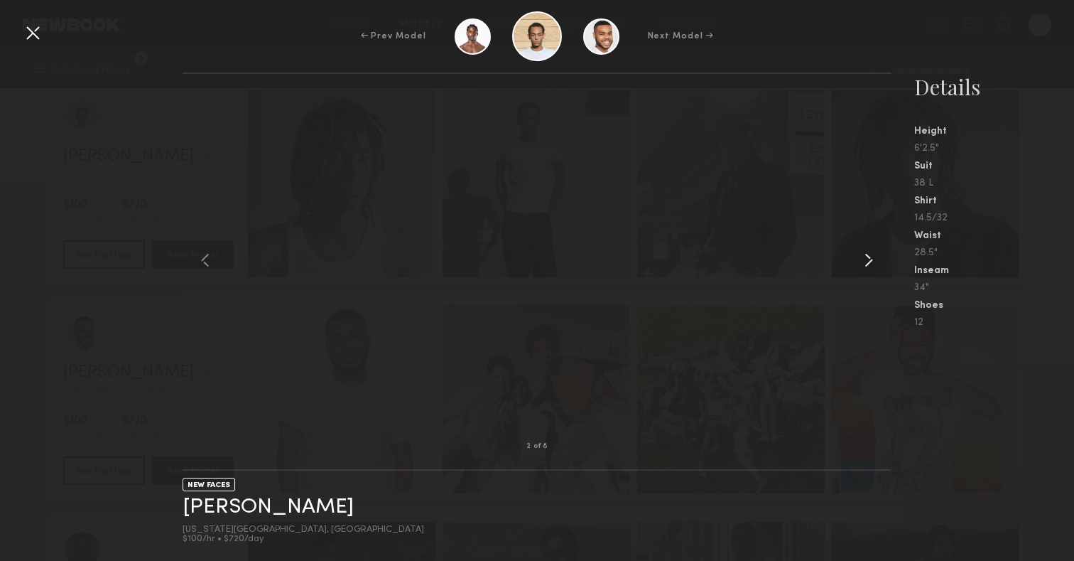
click at [868, 264] on common-icon at bounding box center [869, 260] width 23 height 23
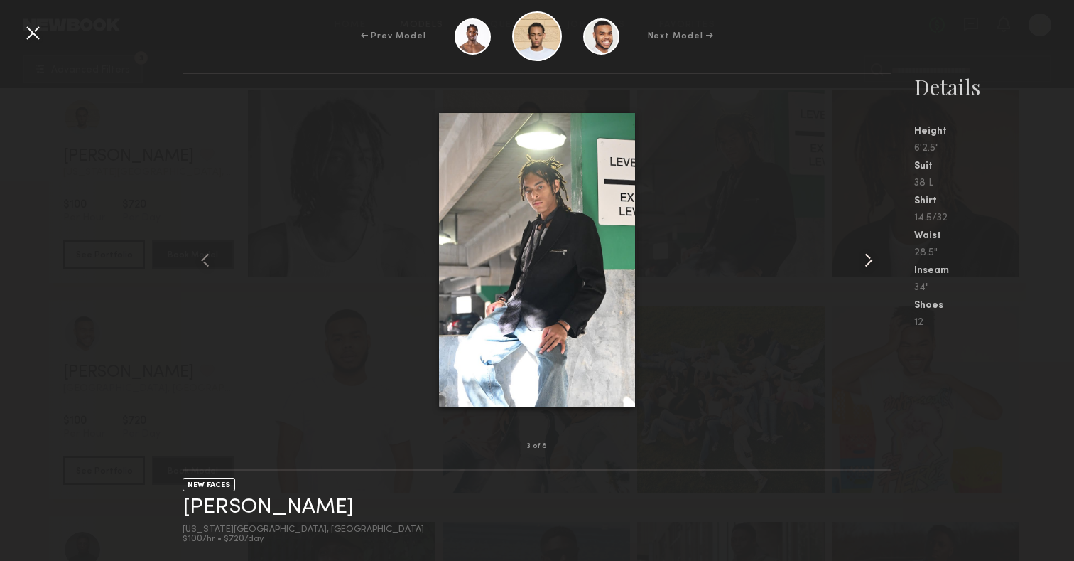
click at [868, 264] on common-icon at bounding box center [869, 260] width 23 height 23
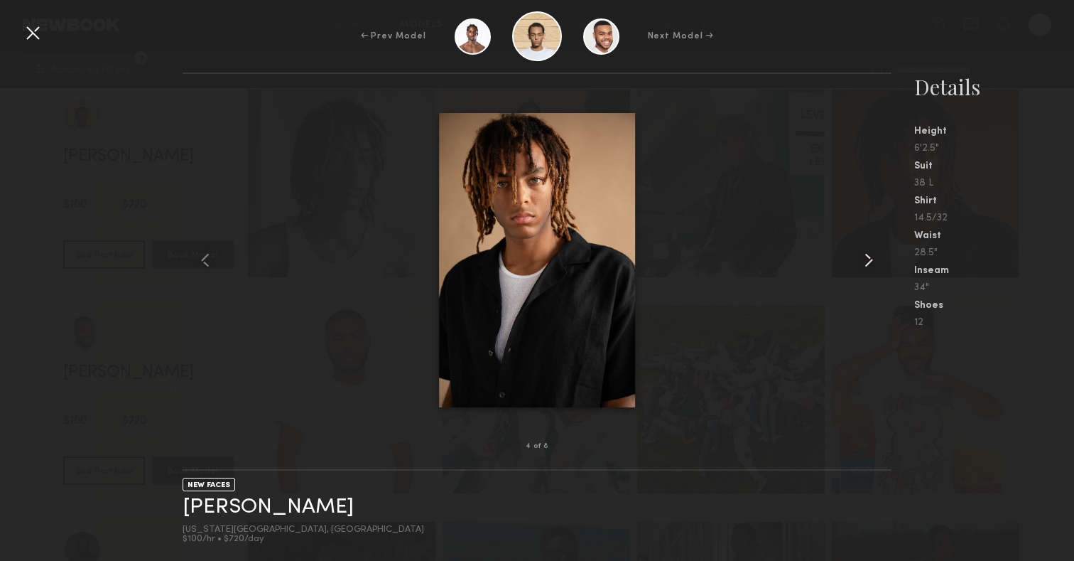
click at [868, 264] on common-icon at bounding box center [869, 260] width 23 height 23
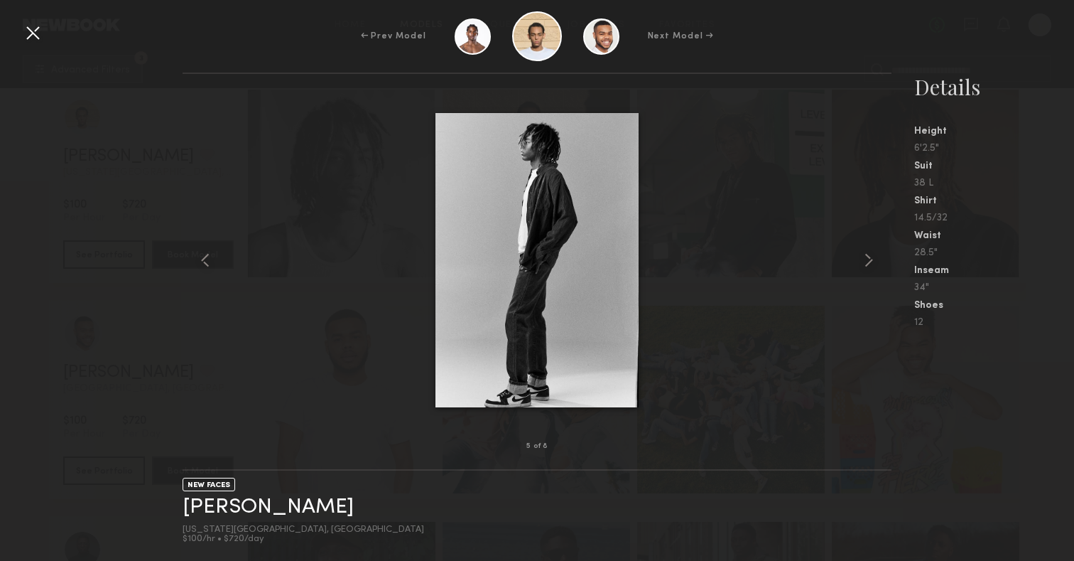
click at [34, 33] on div at bounding box center [32, 32] width 23 height 23
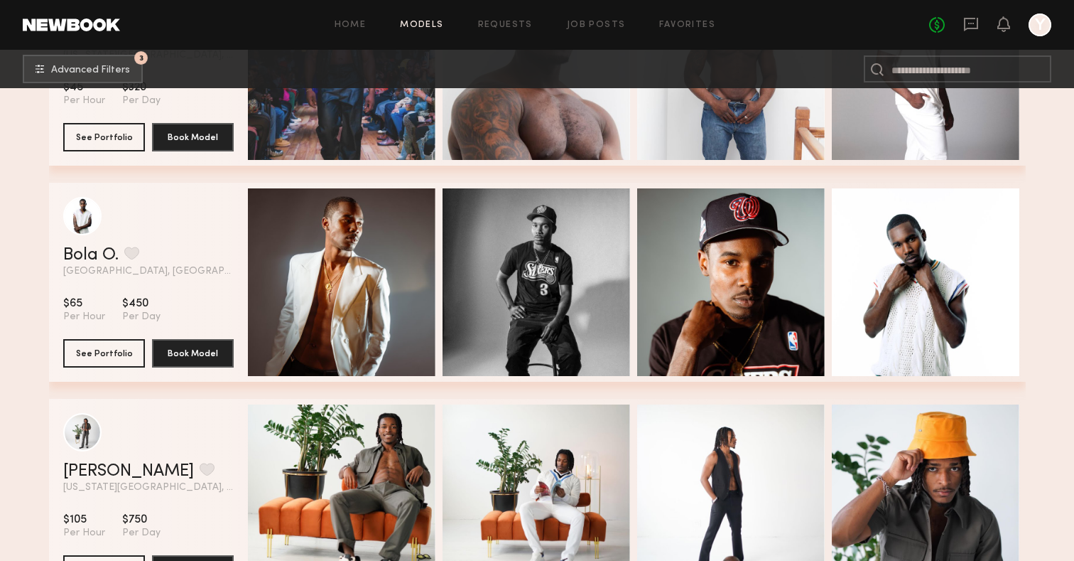
scroll to position [12169, 0]
